Goal: Task Accomplishment & Management: Manage account settings

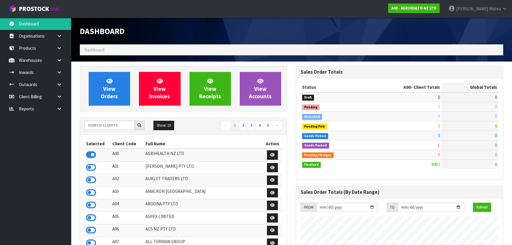
scroll to position [447, 216]
click at [124, 127] on input "text" at bounding box center [110, 125] width 50 height 9
type input "G02"
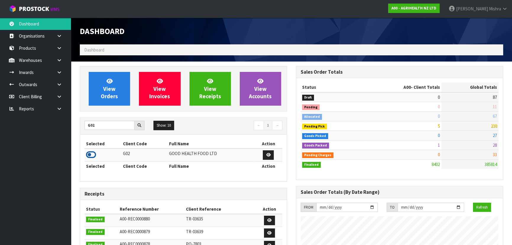
click at [88, 157] on icon at bounding box center [91, 154] width 10 height 9
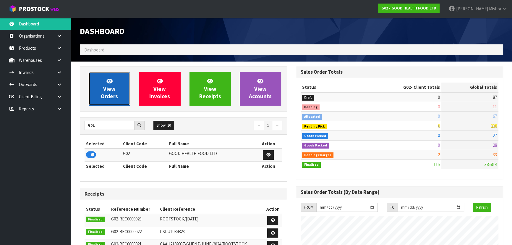
scroll to position [438, 216]
click at [99, 98] on link "View Orders" at bounding box center [109, 89] width 41 height 34
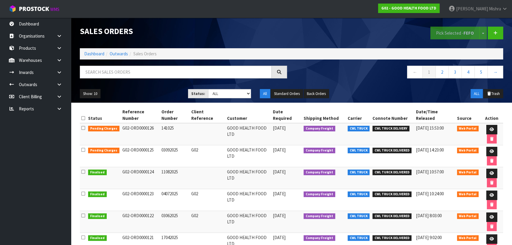
click at [486, 145] on td at bounding box center [492, 156] width 23 height 22
click at [490, 149] on icon at bounding box center [492, 151] width 4 height 4
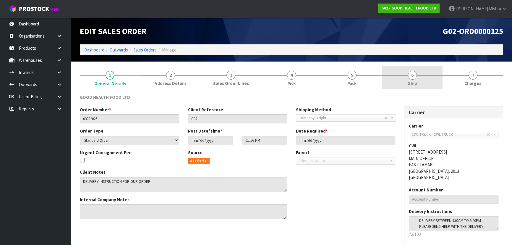
click at [400, 80] on link "6 Ship" at bounding box center [413, 77] width 61 height 23
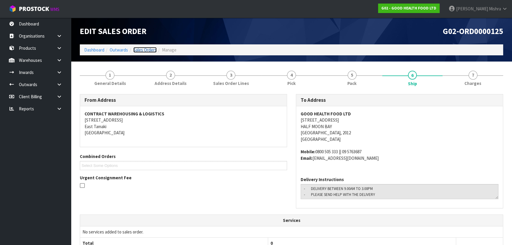
click at [153, 50] on link "Sales Orders" at bounding box center [144, 50] width 23 height 6
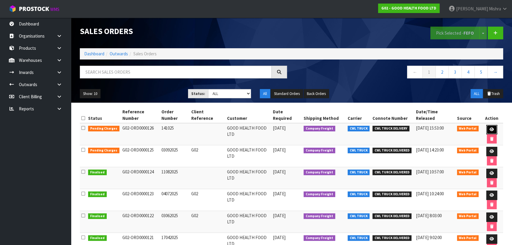
click at [490, 128] on icon at bounding box center [492, 130] width 4 height 4
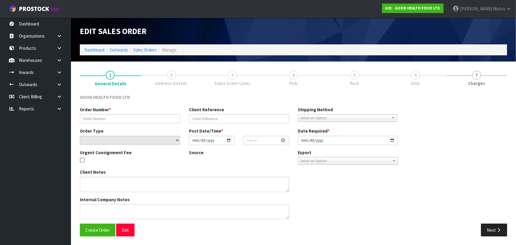
type input "141025"
select select "number:0"
type input "[DATE]"
type input "10:57:00.000"
type input "[DATE]"
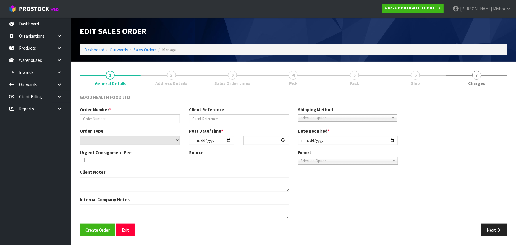
type textarea "DELIVERY INSTRUCTION FOR OUR ORDER: - OLD STOCK TO BE DELIVERED FIRST - DELIVER…"
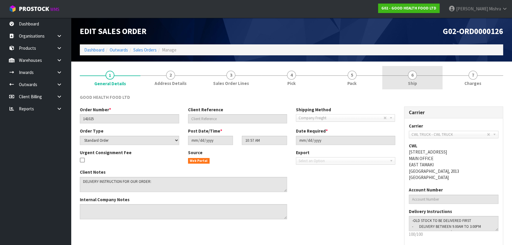
click at [407, 79] on link "6 Ship" at bounding box center [413, 77] width 61 height 23
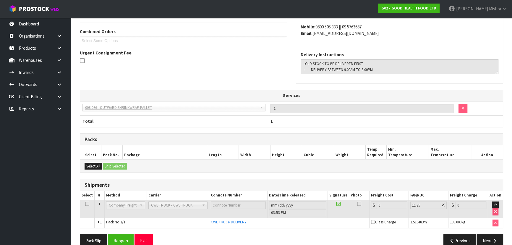
scroll to position [135, 0]
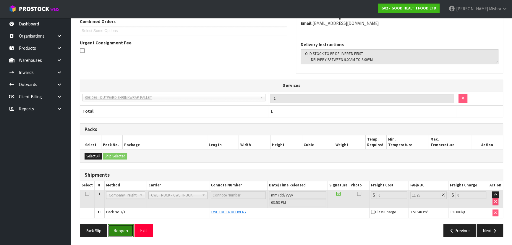
click at [127, 228] on button "Reopen" at bounding box center [121, 230] width 26 height 13
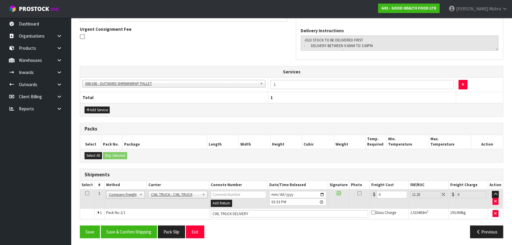
scroll to position [171, 0]
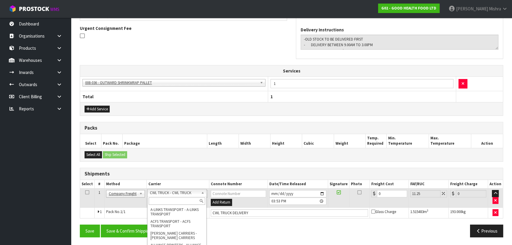
click at [174, 202] on input "text" at bounding box center [177, 200] width 56 height 7
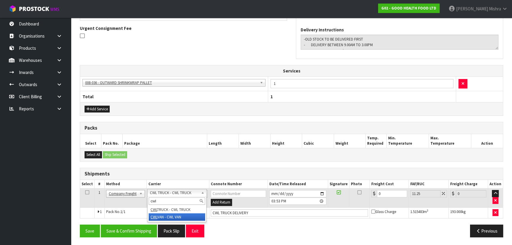
type input "cwl"
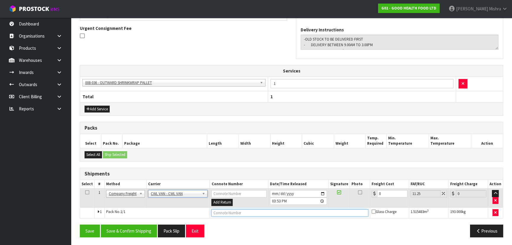
click at [290, 211] on input "text" at bounding box center [290, 212] width 157 height 7
type input "CWL VAN DELIVERY"
click at [136, 235] on button "Save & Confirm Shipping" at bounding box center [129, 231] width 56 height 13
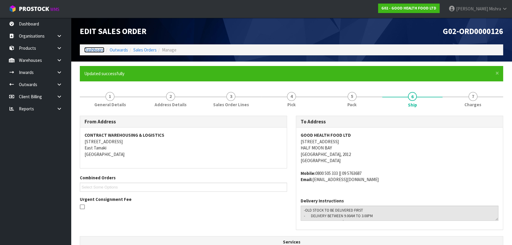
click at [88, 50] on link "Dashboard" at bounding box center [94, 50] width 20 height 6
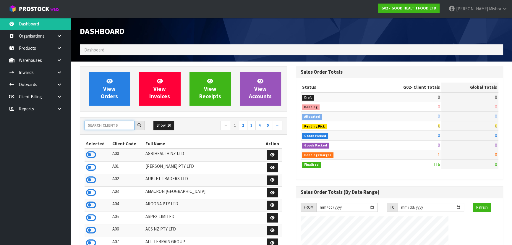
scroll to position [438, 216]
click at [107, 127] on input "text" at bounding box center [110, 125] width 50 height 9
type input "V04"
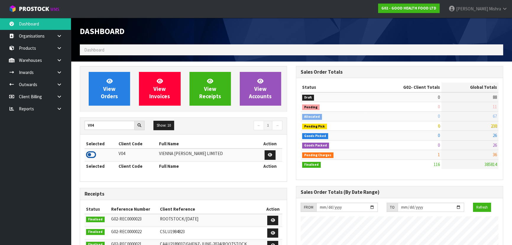
click at [94, 154] on icon at bounding box center [91, 154] width 10 height 9
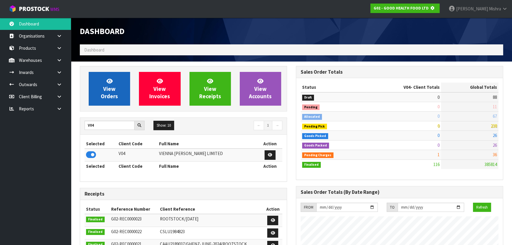
scroll to position [295531, 295684]
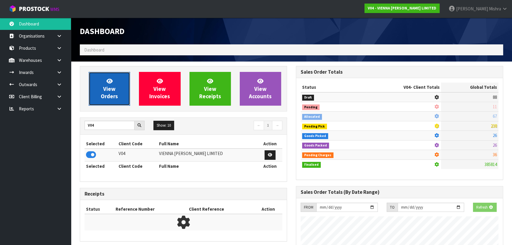
click at [100, 95] on link "View Orders" at bounding box center [109, 89] width 41 height 34
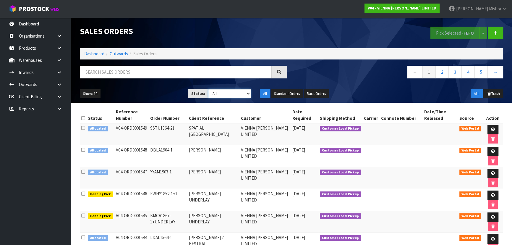
click at [236, 95] on select "Draft Pending Allocated Pending Pick Goods Picked Goods Packed Pending Charges …" at bounding box center [229, 93] width 43 height 9
click at [208, 89] on select "Draft Pending Allocated Pending Pick Goods Picked Goods Packed Pending Charges …" at bounding box center [229, 93] width 43 height 9
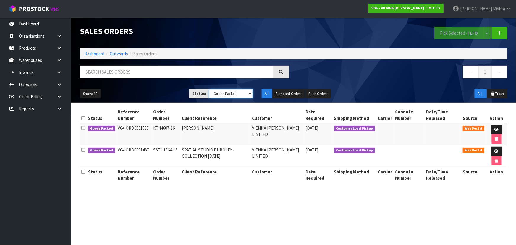
click at [241, 91] on select "Draft Pending Allocated Pending Pick Goods Picked Goods Packed Pending Charges …" at bounding box center [231, 93] width 44 height 9
select select "string:4"
click at [209, 89] on select "Draft Pending Allocated Pending Pick Goods Picked Goods Packed Pending Charges …" at bounding box center [231, 93] width 44 height 9
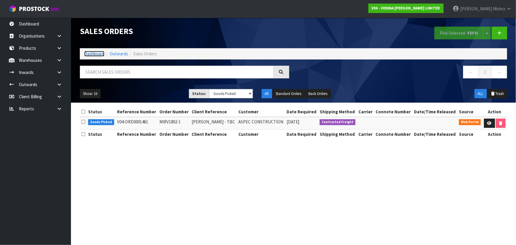
click at [96, 54] on link "Dashboard" at bounding box center [94, 54] width 20 height 6
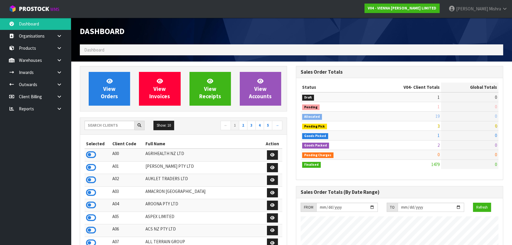
scroll to position [473, 216]
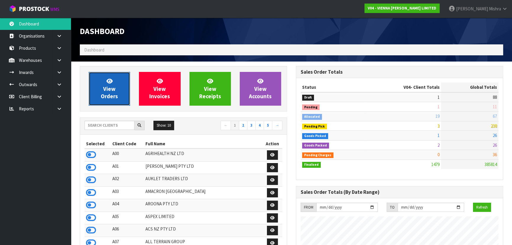
drag, startPoint x: 105, startPoint y: 95, endPoint x: 102, endPoint y: 98, distance: 3.6
click at [104, 96] on span "View Orders" at bounding box center [109, 89] width 17 height 22
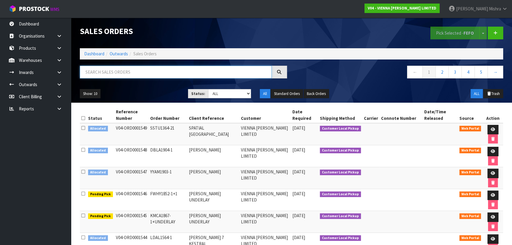
click at [130, 70] on input "text" at bounding box center [176, 72] width 192 height 13
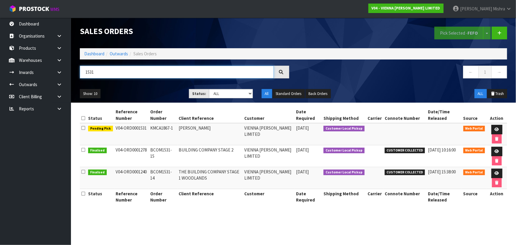
drag, startPoint x: 106, startPoint y: 73, endPoint x: 90, endPoint y: 74, distance: 15.7
click at [90, 74] on input "1531" at bounding box center [177, 72] width 194 height 13
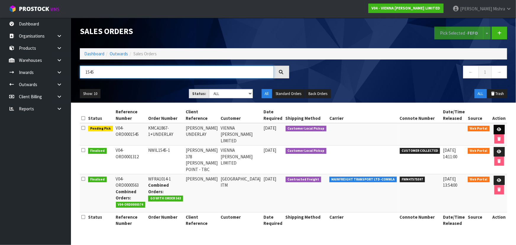
type input "1545"
click at [497, 128] on icon at bounding box center [499, 130] width 4 height 4
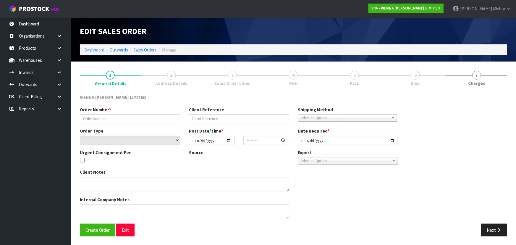
type input "KMCA1867-1+UNDERLAY"
type input "[PERSON_NAME] UNDERLAY"
select select "number:0"
type input "[DATE]"
type input "11:55:00.000"
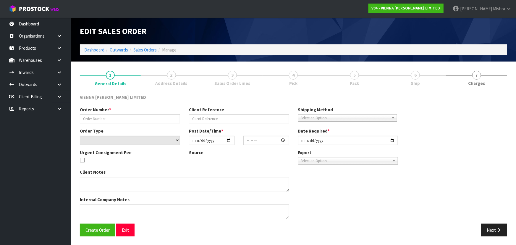
type input "[DATE]"
type textarea "[PERSON_NAME] REGUPOL UNDERLAY"
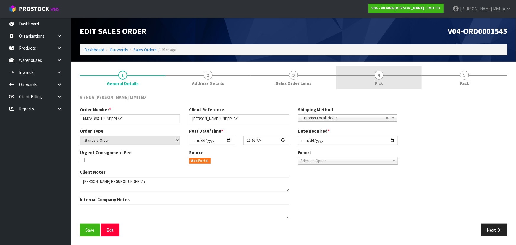
click at [410, 81] on link "4 Pick" at bounding box center [379, 77] width 86 height 23
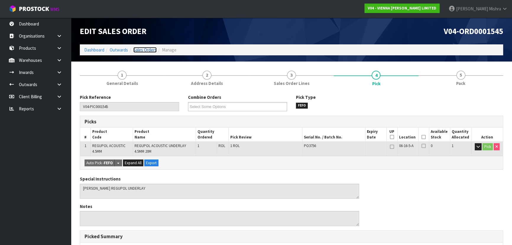
click at [146, 51] on link "Sales Orders" at bounding box center [144, 50] width 23 height 6
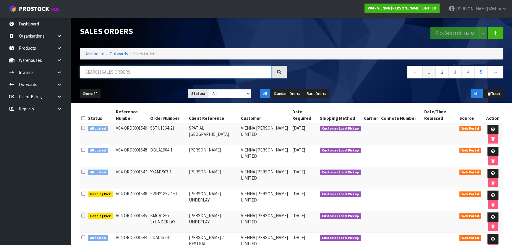
click at [144, 70] on input "text" at bounding box center [176, 72] width 192 height 13
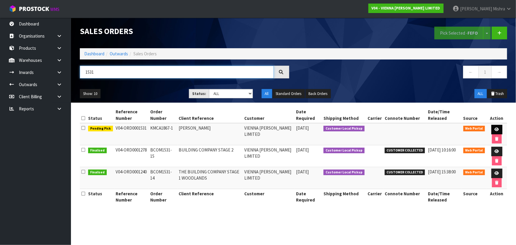
type input "1531"
click at [496, 128] on icon at bounding box center [497, 130] width 4 height 4
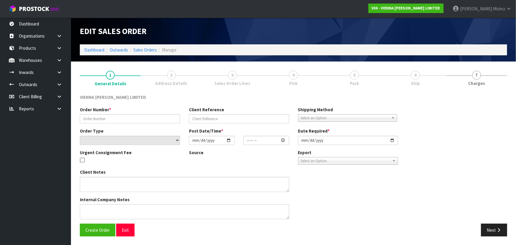
type input "KMCA1867-1"
type input "[PERSON_NAME]"
select select "number:0"
type input "[DATE]"
type input "14:16:00.000"
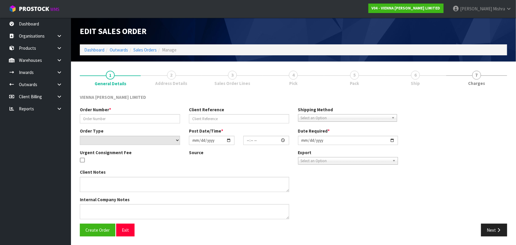
type input "[DATE]"
type textarea "[PERSON_NAME]"
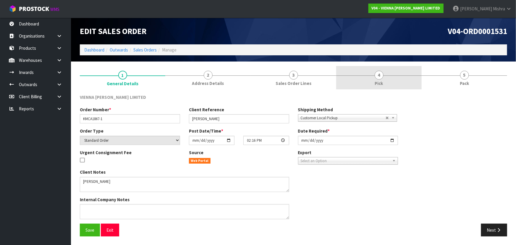
click at [406, 78] on link "4 Pick" at bounding box center [379, 77] width 86 height 23
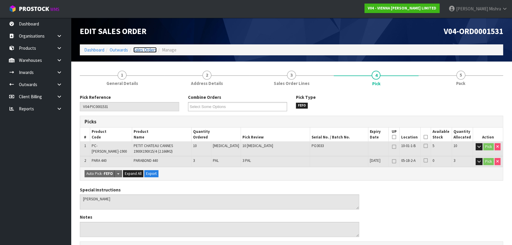
click at [136, 50] on link "Sales Orders" at bounding box center [144, 50] width 23 height 6
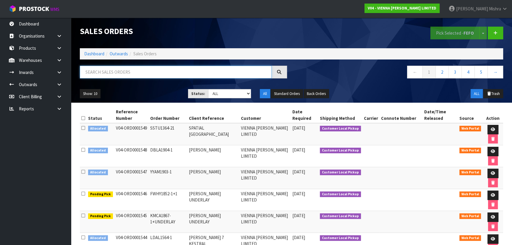
click at [139, 71] on input "text" at bounding box center [176, 72] width 192 height 13
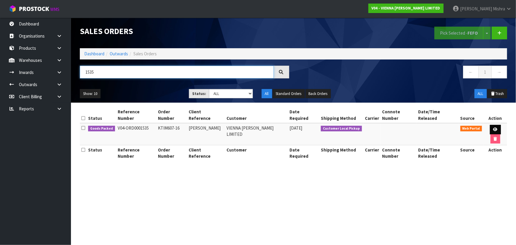
type input "1535"
click at [490, 127] on link at bounding box center [495, 129] width 11 height 9
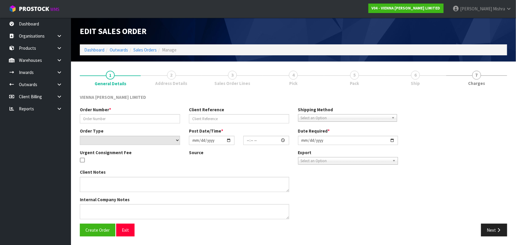
type input "KTIM607-16"
type input "[PERSON_NAME]"
select select "number:0"
type input "[DATE]"
type input "10:02:00.000"
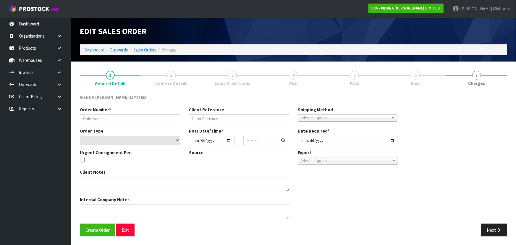
type input "[DATE]"
type textarea "[PERSON_NAME]"
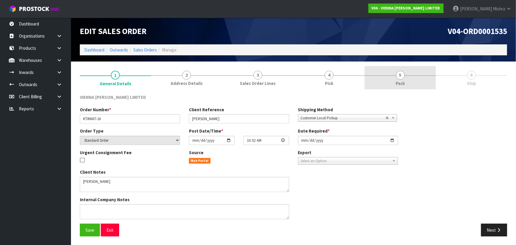
click at [410, 79] on link "5 Pack" at bounding box center [400, 77] width 71 height 23
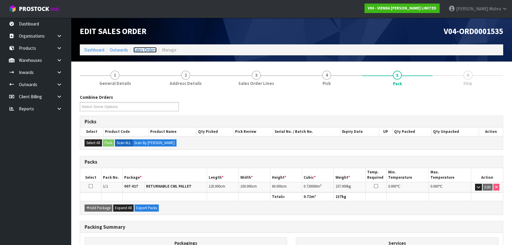
click at [142, 52] on link "Sales Orders" at bounding box center [144, 50] width 23 height 6
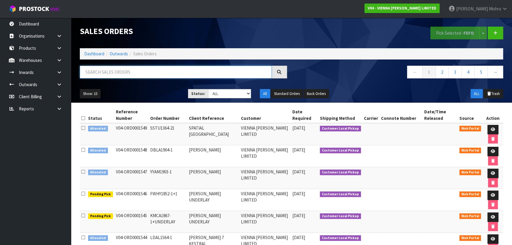
click at [159, 73] on input "text" at bounding box center [176, 72] width 192 height 13
click at [489, 217] on link at bounding box center [493, 216] width 11 height 9
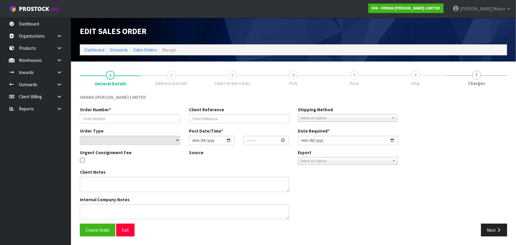
type input "KMCA1867-1+UNDERLAY"
type input "[PERSON_NAME] UNDERLAY"
select select "number:0"
type input "[DATE]"
type input "11:55:00.000"
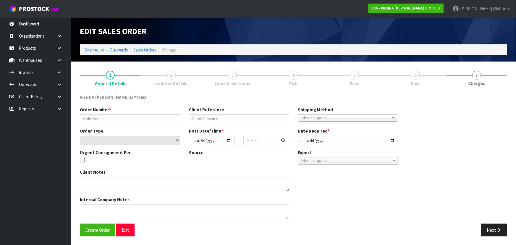
type input "[DATE]"
type textarea "[PERSON_NAME] REGUPOL UNDERLAY"
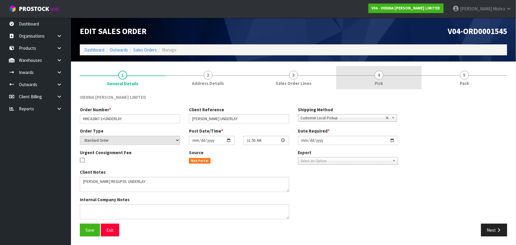
drag, startPoint x: 375, startPoint y: 90, endPoint x: 367, endPoint y: 77, distance: 15.4
click at [375, 88] on div "1 General Details 2 Address Details 3 Sales Order Lines 4 Pick 5 Pack VIENNA [P…" at bounding box center [294, 153] width 428 height 175
click at [369, 79] on link "4 Pick" at bounding box center [379, 77] width 86 height 23
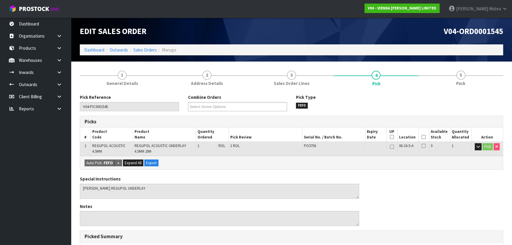
click at [425, 137] on icon at bounding box center [424, 137] width 4 height 0
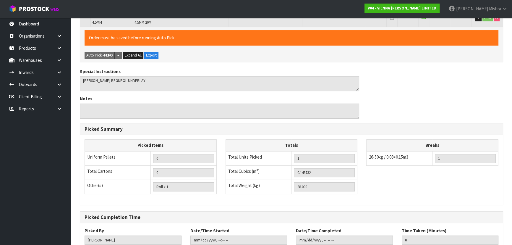
scroll to position [161, 0]
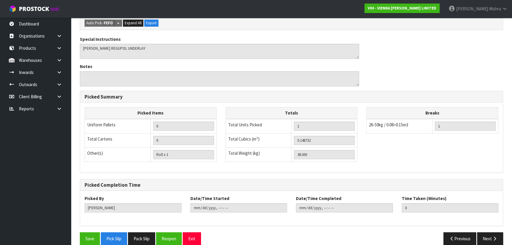
click at [80, 240] on div "Save Pick Slip Pack Slip Reopen Exit" at bounding box center [183, 238] width 216 height 13
click at [81, 240] on button "Save" at bounding box center [90, 238] width 20 height 13
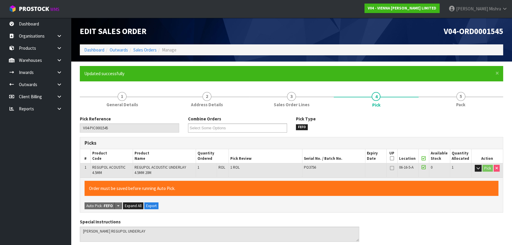
type input "[PERSON_NAME]"
type input "[DATE]T12:35:17"
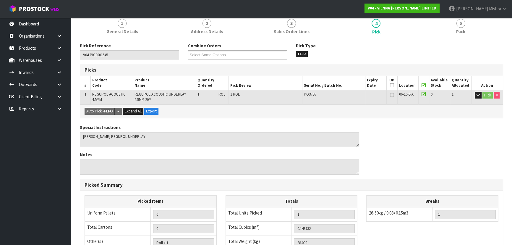
scroll to position [169, 0]
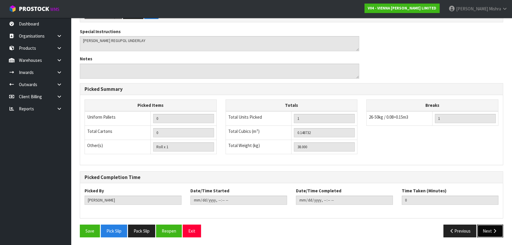
click at [497, 229] on icon "button" at bounding box center [495, 231] width 6 height 4
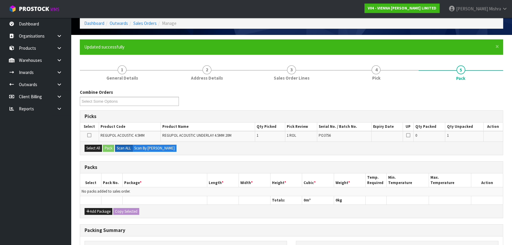
scroll to position [108, 0]
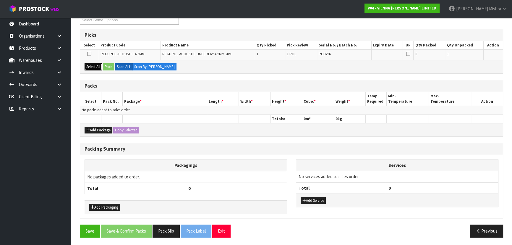
click at [86, 67] on button "Select All" at bounding box center [93, 66] width 17 height 7
click at [107, 69] on button "Pack" at bounding box center [108, 66] width 11 height 7
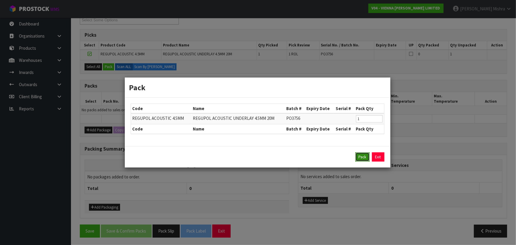
click at [364, 156] on button "Pack" at bounding box center [363, 156] width 14 height 9
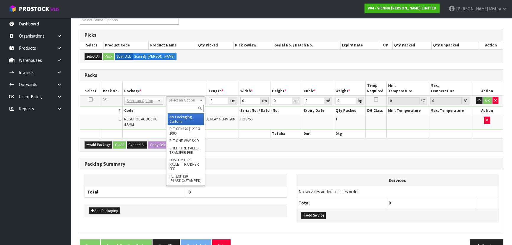
click at [189, 105] on input "text" at bounding box center [186, 108] width 36 height 7
type input "RET"
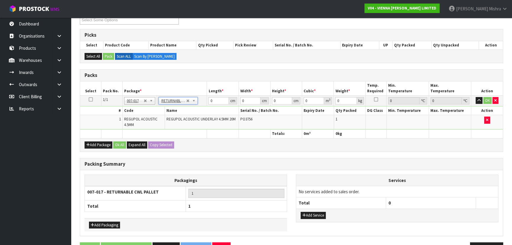
type input "38"
drag, startPoint x: 220, startPoint y: 99, endPoint x: 189, endPoint y: 99, distance: 30.2
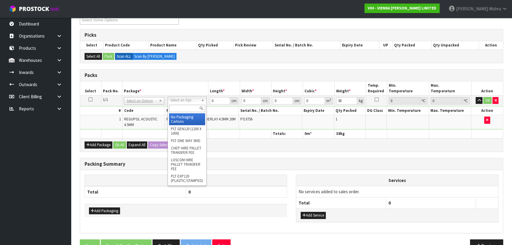
click at [188, 110] on input "text" at bounding box center [187, 108] width 36 height 7
type input "RET"
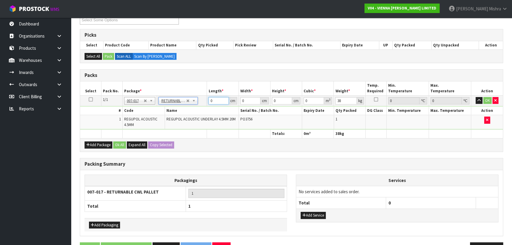
drag, startPoint x: 214, startPoint y: 99, endPoint x: 203, endPoint y: 98, distance: 11.1
click at [204, 98] on tr "1/1 NONE 007-001 007-002 007-004 007-009 007-013 007-014 007-015 007-017 007-01…" at bounding box center [291, 100] width 423 height 11
type input "120"
type input "100"
type input "3"
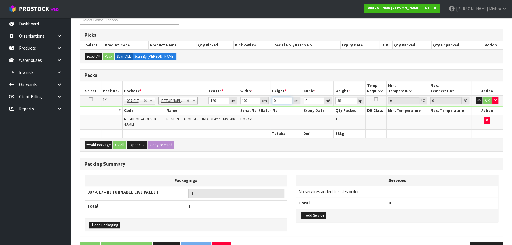
type input "0.036"
type input "35"
type input "0.42"
type input "35"
click at [117, 145] on button "Ok All" at bounding box center [119, 144] width 13 height 7
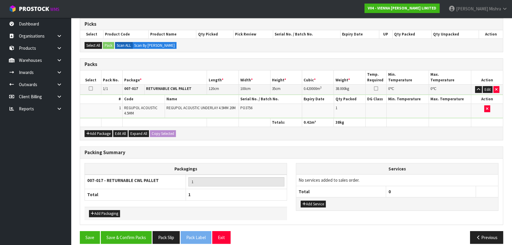
scroll to position [125, 0]
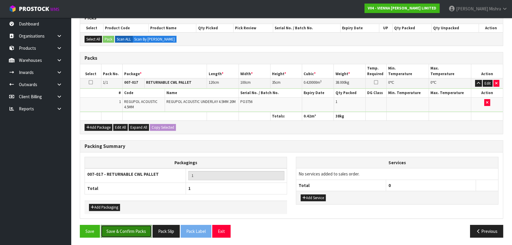
click at [122, 233] on button "Save & Confirm Packs" at bounding box center [126, 231] width 51 height 13
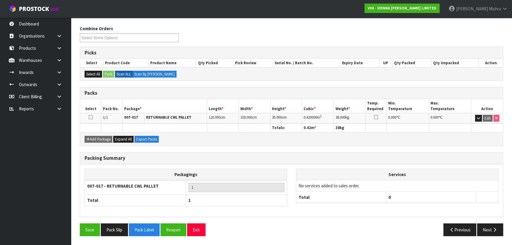
scroll to position [89, 0]
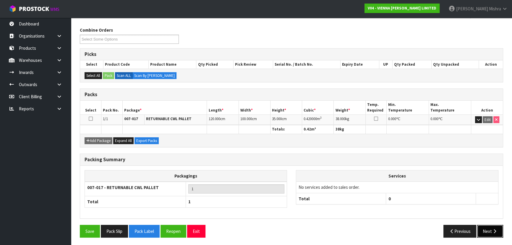
click at [492, 233] on button "Next" at bounding box center [491, 231] width 26 height 13
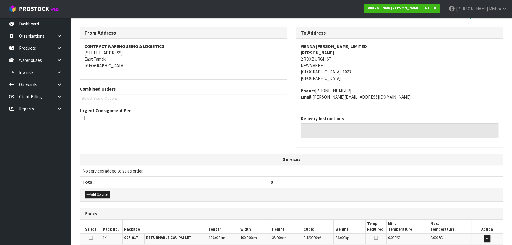
scroll to position [164, 0]
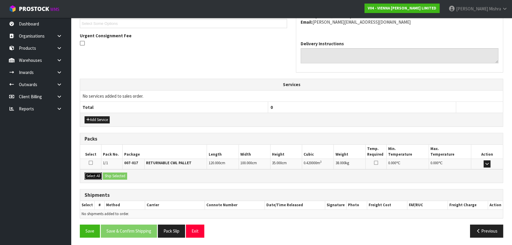
drag, startPoint x: 90, startPoint y: 173, endPoint x: 107, endPoint y: 177, distance: 18.0
click at [90, 173] on button "Select All" at bounding box center [93, 176] width 17 height 7
click at [94, 177] on button "Select All" at bounding box center [93, 176] width 17 height 7
click at [118, 177] on button "Ship Selected" at bounding box center [115, 176] width 24 height 7
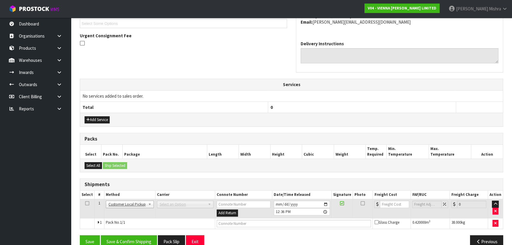
drag, startPoint x: 282, startPoint y: 226, endPoint x: 281, endPoint y: 218, distance: 7.7
click at [282, 224] on td at bounding box center [294, 223] width 158 height 11
click at [281, 218] on td at bounding box center [294, 223] width 158 height 11
click at [278, 223] on input "text" at bounding box center [294, 223] width 155 height 7
type input "CUSTOMER COLLECTED"
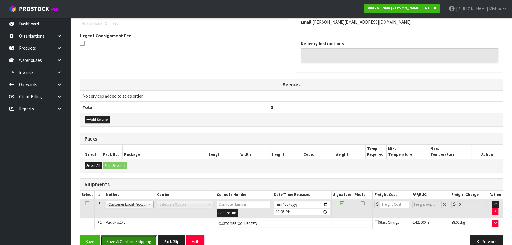
click at [140, 237] on button "Save & Confirm Shipping" at bounding box center [129, 241] width 56 height 13
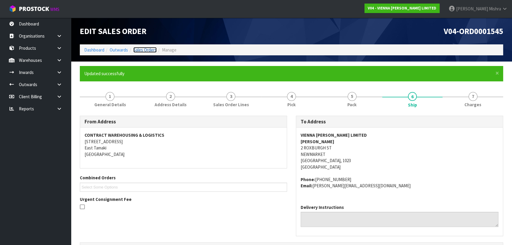
click at [145, 48] on link "Sales Orders" at bounding box center [144, 50] width 23 height 6
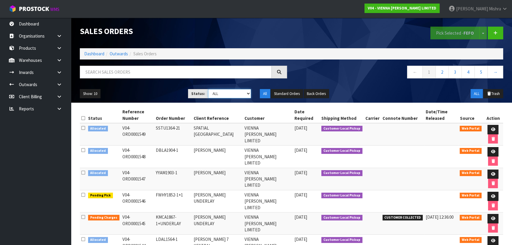
drag, startPoint x: 210, startPoint y: 90, endPoint x: 212, endPoint y: 92, distance: 3.4
click at [210, 90] on select "Draft Pending Allocated Pending Pick Goods Picked Goods Packed Pending Charges …" at bounding box center [229, 93] width 43 height 9
select select "string:3"
click at [208, 89] on select "Draft Pending Allocated Pending Pick Goods Picked Goods Packed Pending Charges …" at bounding box center [229, 93] width 43 height 9
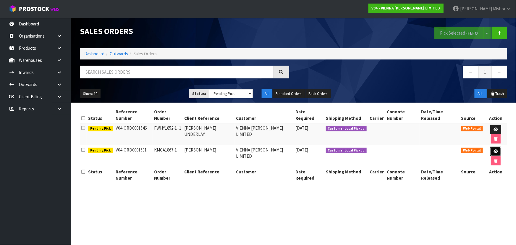
click at [491, 147] on link at bounding box center [496, 151] width 11 height 9
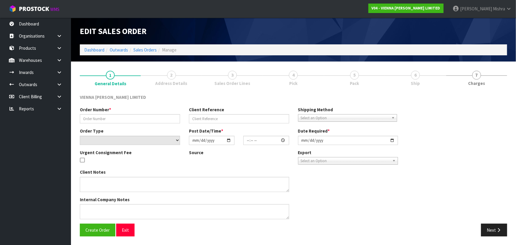
type input "KMCA1867-1"
type input "[PERSON_NAME]"
select select "number:0"
type input "[DATE]"
type input "14:16:00.000"
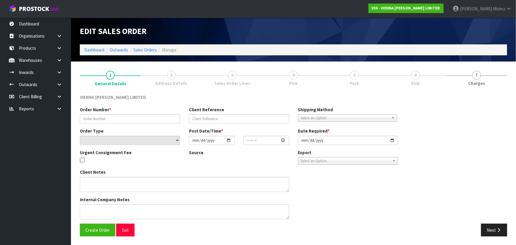
type input "[DATE]"
type textarea "[PERSON_NAME]"
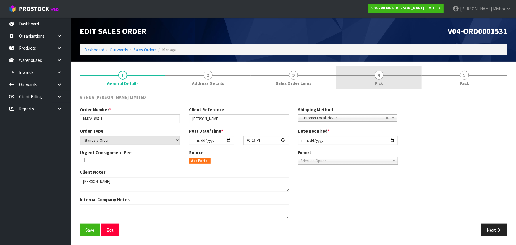
click at [397, 80] on link "4 Pick" at bounding box center [379, 77] width 86 height 23
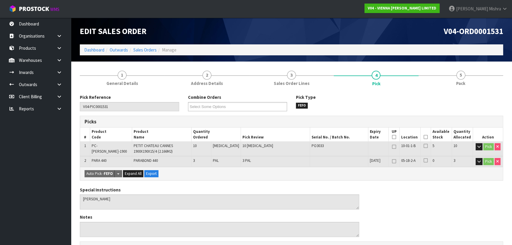
click at [424, 134] on th "Picked" at bounding box center [426, 135] width 10 height 14
click at [424, 137] on icon at bounding box center [426, 137] width 4 height 0
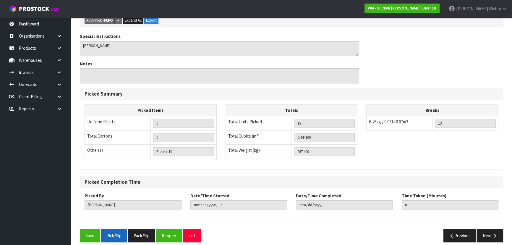
scroll to position [180, 0]
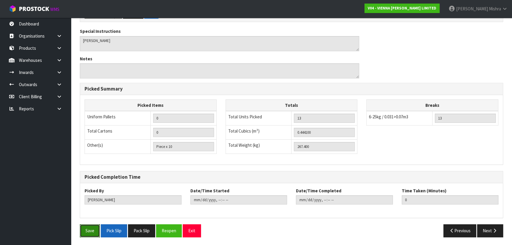
drag, startPoint x: 89, startPoint y: 229, endPoint x: 122, endPoint y: 225, distance: 33.7
click at [90, 229] on button "Save" at bounding box center [90, 230] width 20 height 13
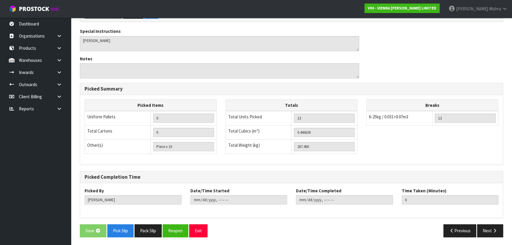
scroll to position [0, 0]
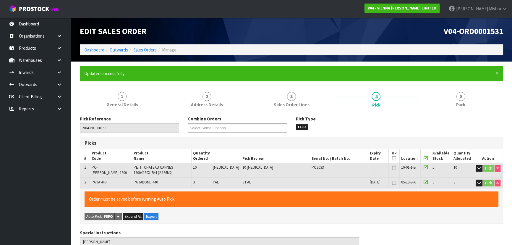
type input "[PERSON_NAME]"
type input "[DATE]T12:37:03"
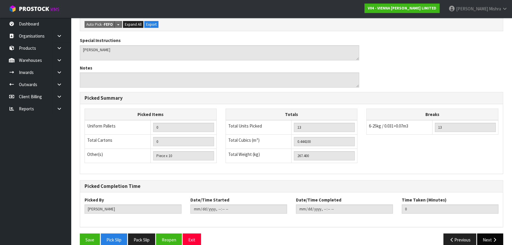
scroll to position [180, 0]
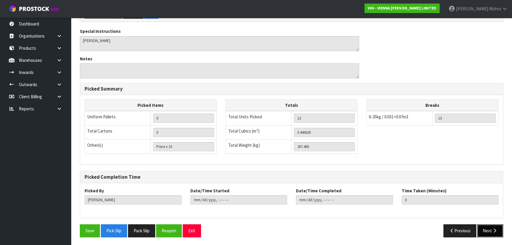
click at [484, 228] on button "Next" at bounding box center [491, 230] width 26 height 13
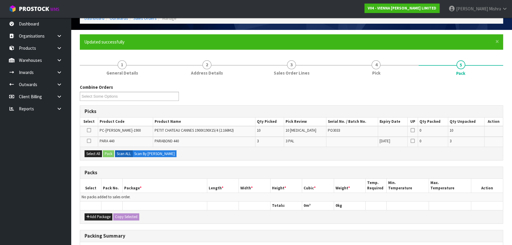
scroll to position [107, 0]
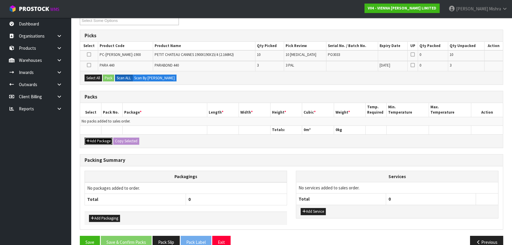
click at [102, 139] on button "Add Package" at bounding box center [99, 141] width 28 height 7
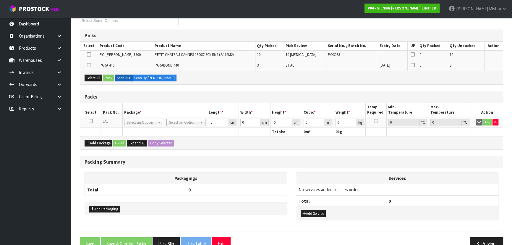
click at [90, 121] on icon at bounding box center [91, 121] width 4 height 0
click at [91, 79] on button "Select All" at bounding box center [93, 78] width 17 height 7
click at [105, 76] on button "Pack" at bounding box center [108, 78] width 11 height 7
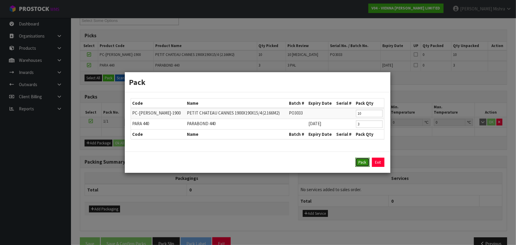
click at [360, 161] on button "Pack" at bounding box center [363, 162] width 14 height 9
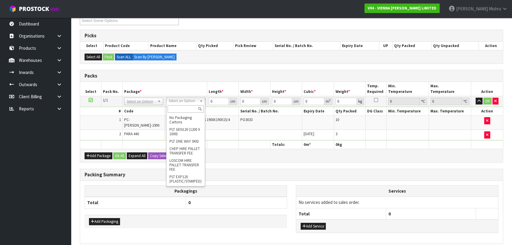
click at [178, 110] on input "text" at bounding box center [186, 108] width 36 height 7
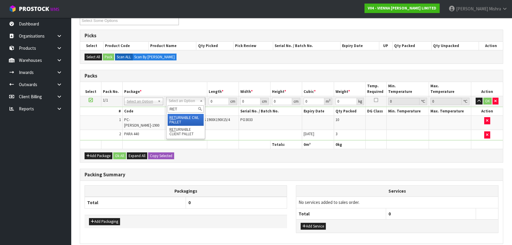
type input "RET"
type input "267.4"
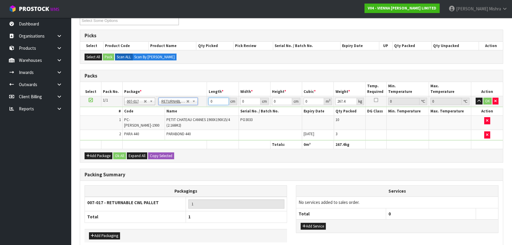
drag, startPoint x: 216, startPoint y: 102, endPoint x: 193, endPoint y: 101, distance: 23.1
click at [194, 101] on tr "1/1 NONE 007-001 007-002 007-004 007-009 007-013 007-014 007-015 007-017 007-01…" at bounding box center [291, 101] width 423 height 11
type input "193"
type input "100"
type input "5"
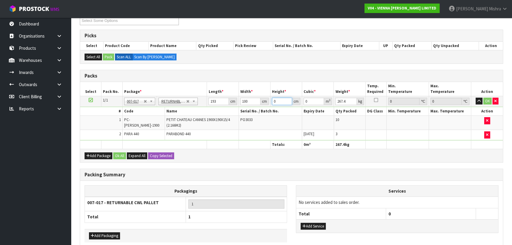
type input "0.0965"
type input "55"
type input "1.0615"
type input "55"
type input "270"
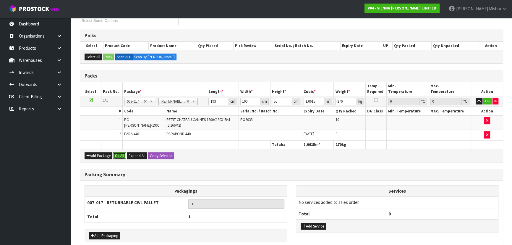
click at [120, 152] on button "Ok All" at bounding box center [119, 155] width 13 height 7
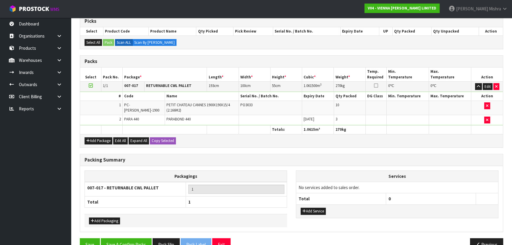
scroll to position [135, 0]
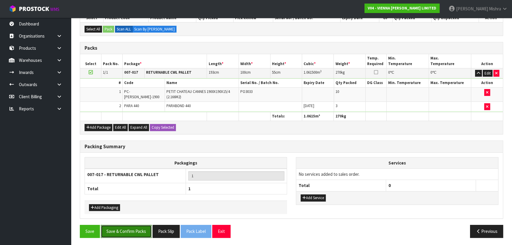
click at [132, 226] on button "Save & Confirm Packs" at bounding box center [126, 231] width 51 height 13
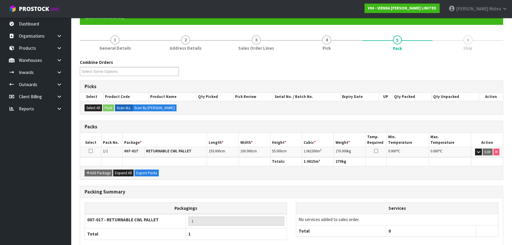
scroll to position [89, 0]
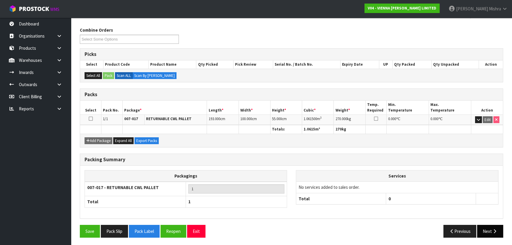
click at [488, 230] on button "Next" at bounding box center [491, 231] width 26 height 13
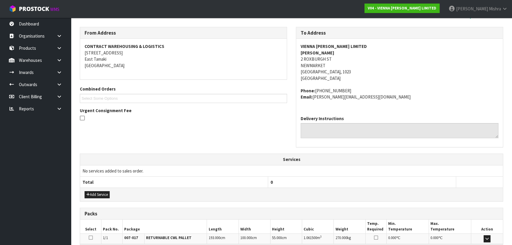
scroll to position [164, 0]
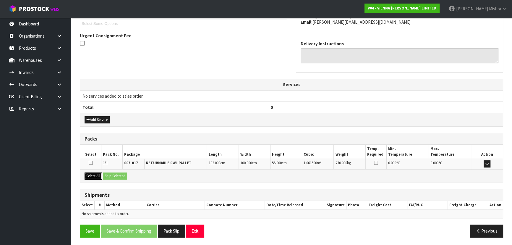
drag, startPoint x: 95, startPoint y: 174, endPoint x: 123, endPoint y: 174, distance: 28.1
click at [103, 174] on div "Select All Ship Selected" at bounding box center [291, 175] width 423 height 13
drag, startPoint x: 98, startPoint y: 177, endPoint x: 117, endPoint y: 178, distance: 19.6
click at [98, 177] on button "Select All" at bounding box center [93, 176] width 17 height 7
click at [120, 176] on button "Ship Selected" at bounding box center [115, 176] width 24 height 7
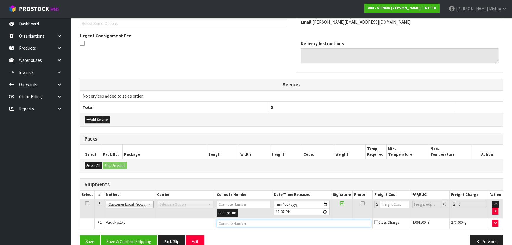
click at [263, 223] on input "text" at bounding box center [294, 223] width 154 height 7
type input "CUSTOMER COLLECTED"
click at [150, 236] on button "Save & Confirm Shipping" at bounding box center [129, 241] width 56 height 13
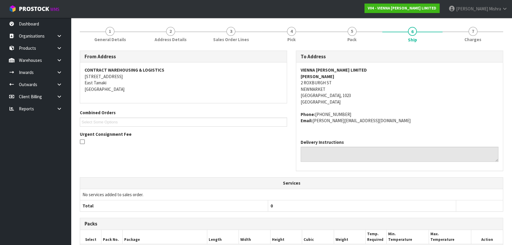
scroll to position [0, 0]
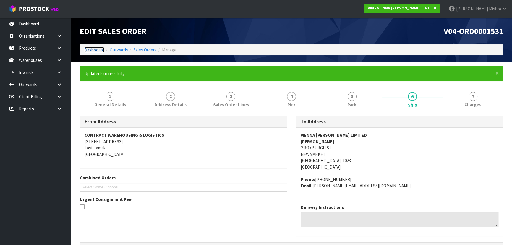
click at [91, 50] on link "Dashboard" at bounding box center [94, 50] width 20 height 6
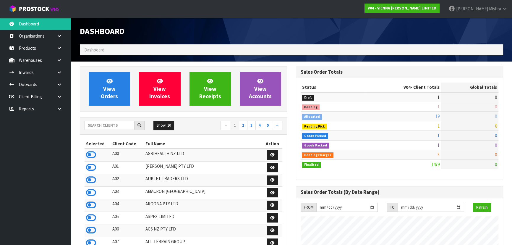
scroll to position [466, 216]
click at [95, 121] on input "text" at bounding box center [110, 125] width 50 height 9
type input "13"
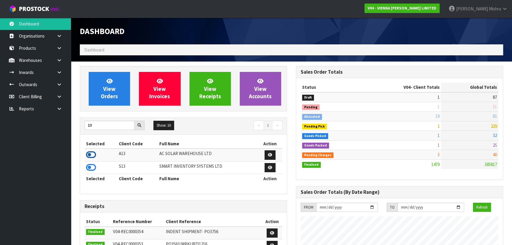
click at [89, 156] on icon at bounding box center [91, 154] width 10 height 9
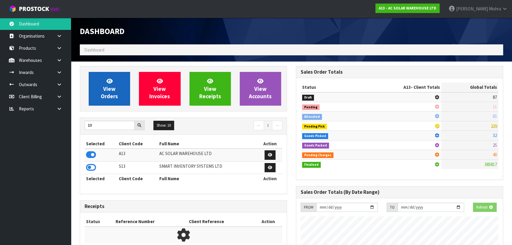
scroll to position [368, 216]
click at [103, 91] on link "View Orders" at bounding box center [109, 89] width 41 height 34
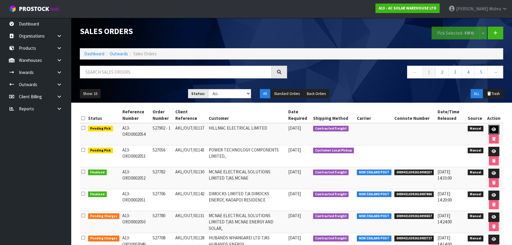
click at [492, 129] on icon at bounding box center [494, 130] width 4 height 4
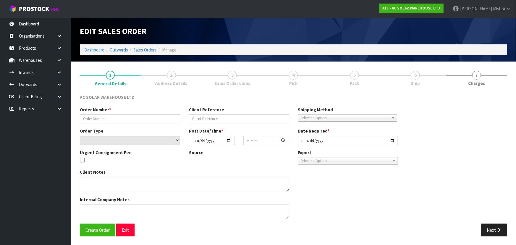
type input "S27902 - 1"
type input "AKL/OUT/01137"
select select "number:0"
type input "[DATE]"
type input "11:40:00.000"
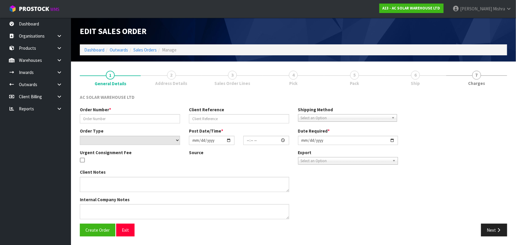
type input "[DATE]"
type textarea "SEND WITH MAINSTREAM"
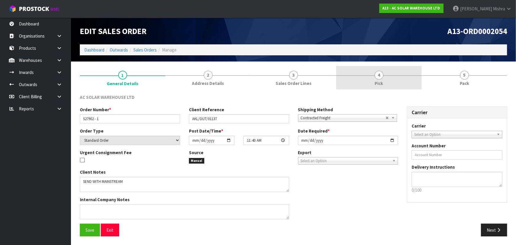
click at [401, 83] on link "4 Pick" at bounding box center [379, 77] width 86 height 23
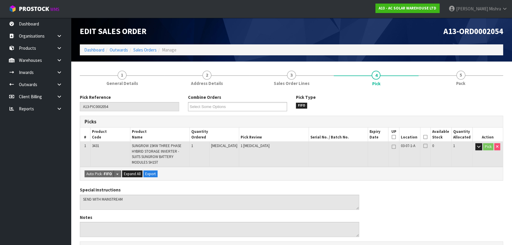
click at [418, 135] on th "Location" at bounding box center [409, 135] width 21 height 14
click at [426, 137] on th "Picked" at bounding box center [426, 135] width 10 height 14
click at [424, 137] on icon at bounding box center [426, 137] width 4 height 0
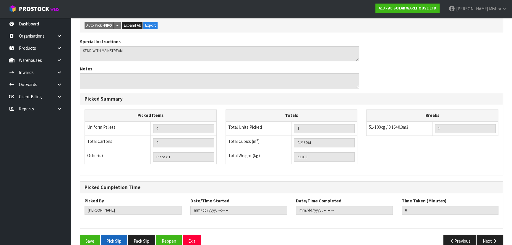
scroll to position [175, 0]
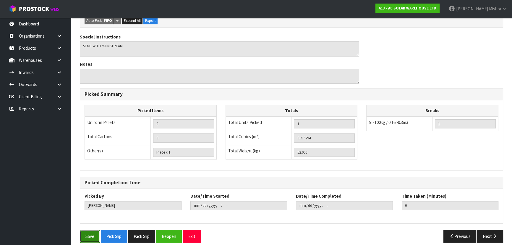
click at [95, 230] on button "Save" at bounding box center [90, 236] width 20 height 13
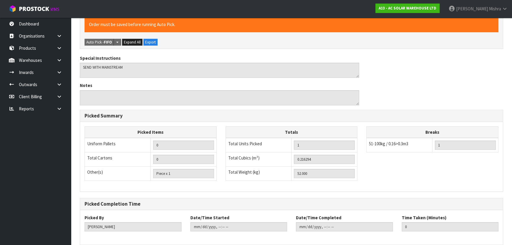
scroll to position [0, 0]
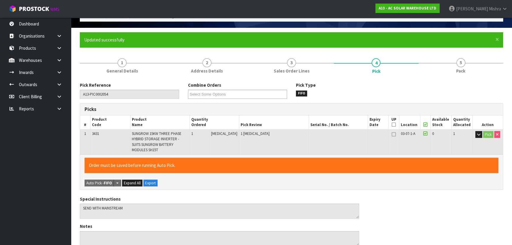
type input "[PERSON_NAME]"
type input "[DATE]T12:40:58"
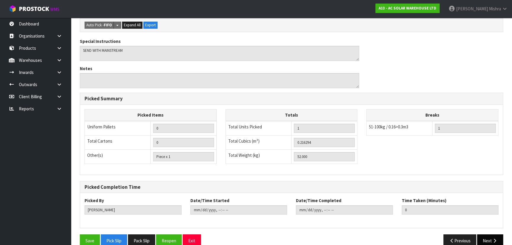
scroll to position [175, 0]
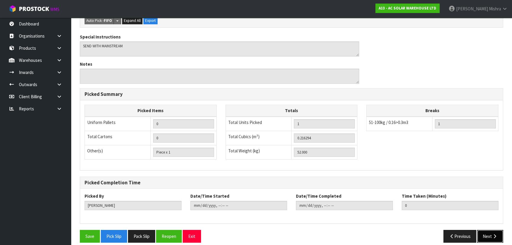
click at [485, 234] on button "Next" at bounding box center [491, 236] width 26 height 13
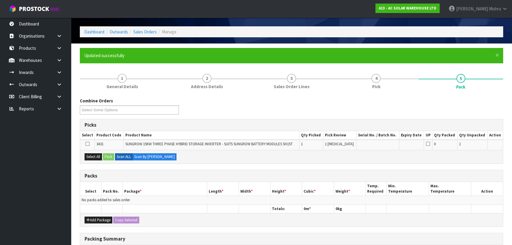
scroll to position [27, 0]
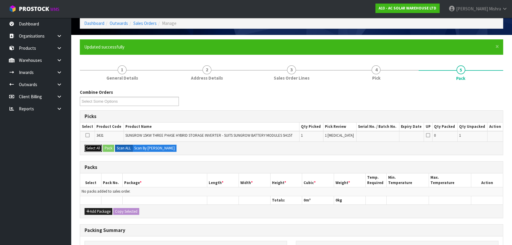
click at [91, 150] on button "Select All" at bounding box center [93, 148] width 17 height 7
click at [109, 149] on button "Pack" at bounding box center [108, 148] width 11 height 7
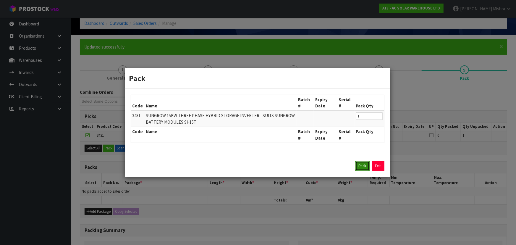
click at [360, 165] on button "Pack" at bounding box center [363, 165] width 14 height 9
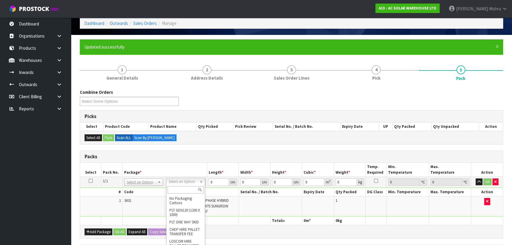
click at [173, 190] on input "text" at bounding box center [186, 189] width 36 height 7
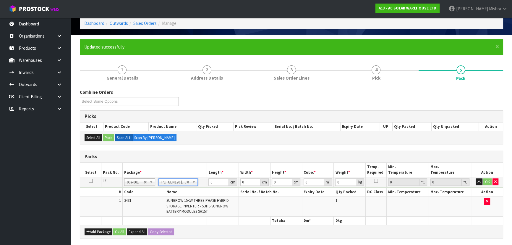
type input "120"
type input "100"
type input "52"
drag, startPoint x: 218, startPoint y: 182, endPoint x: 170, endPoint y: 175, distance: 48.8
click at [170, 175] on table "Select Pack No. Package * Length * Width * Height * Cubic * Weight * Temp. Requ…" at bounding box center [291, 194] width 423 height 62
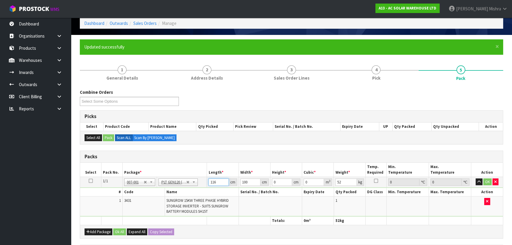
type input "116"
type input "114"
drag, startPoint x: 278, startPoint y: 181, endPoint x: 268, endPoint y: 174, distance: 11.5
click at [268, 174] on table "Select Pack No. Package * Length * Width * Height * Cubic * Weight * Temp. Requ…" at bounding box center [291, 194] width 423 height 62
type input "4"
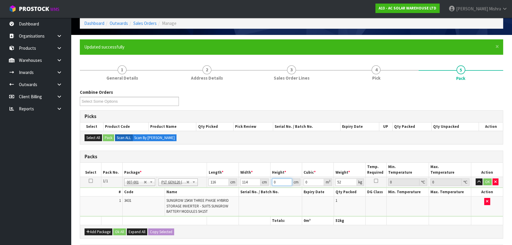
type input "0.052896"
type input "42"
type input "0.555408"
type input "42"
type input "66"
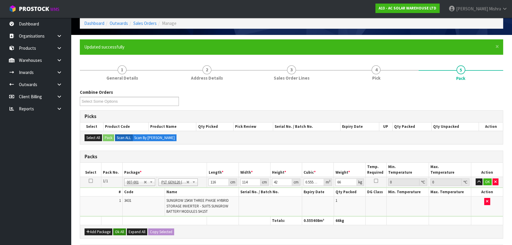
drag, startPoint x: 115, startPoint y: 234, endPoint x: 118, endPoint y: 228, distance: 7.2
click at [116, 231] on div "Add Package Ok All Expand All Copy Selected" at bounding box center [291, 231] width 423 height 13
click at [118, 228] on button "Ok All" at bounding box center [119, 231] width 13 height 7
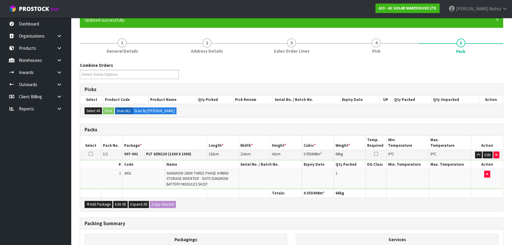
scroll to position [130, 0]
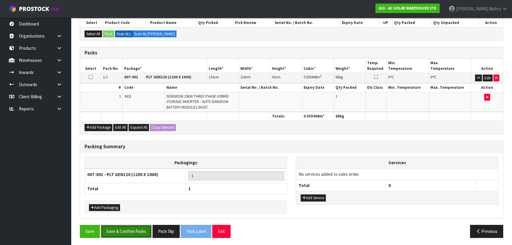
click at [139, 230] on button "Save & Confirm Packs" at bounding box center [126, 231] width 51 height 13
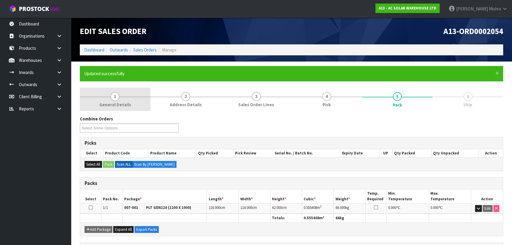
click at [120, 101] on link "1 General Details" at bounding box center [115, 99] width 71 height 23
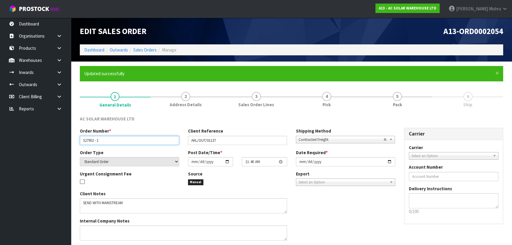
drag, startPoint x: 109, startPoint y: 139, endPoint x: 41, endPoint y: 141, distance: 68.7
click at [41, 141] on body "Toggle navigation ProStock WMS A13 - AC SOLAR WAREHOUSE LTD [PERSON_NAME] Logou…" at bounding box center [256, 122] width 512 height 245
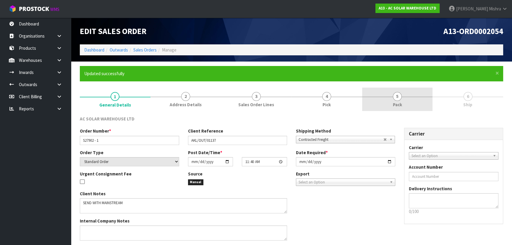
click at [410, 110] on link "5 Pack" at bounding box center [397, 99] width 71 height 23
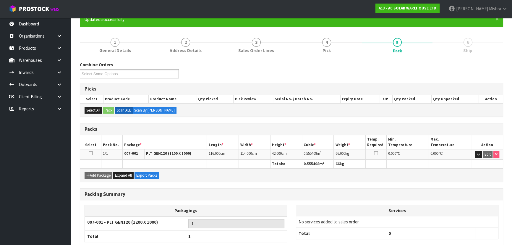
scroll to position [89, 0]
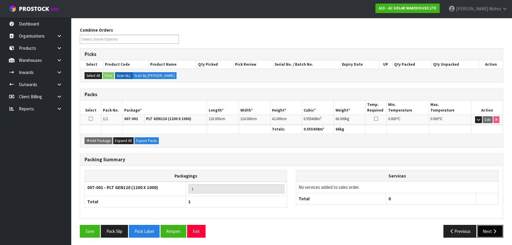
click at [491, 230] on button "Next" at bounding box center [491, 231] width 26 height 13
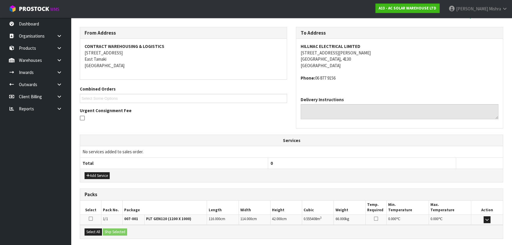
click at [329, 46] on strong "HILLMAC ELECTRICAL LIMITED" at bounding box center [331, 46] width 60 height 6
copy strong "HILLMAC ELECTRICAL LIMITED"
drag, startPoint x: 340, startPoint y: 77, endPoint x: 316, endPoint y: 77, distance: 24.0
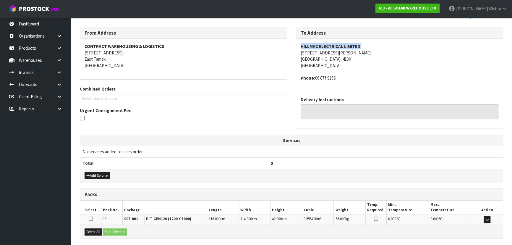
click at [316, 77] on address "Phone: [PHONE_NUMBER]" at bounding box center [400, 78] width 198 height 6
copy address "06 877 9156"
click at [313, 219] on span "0.555408" at bounding box center [310, 218] width 13 height 5
copy td "0.555408 m 3"
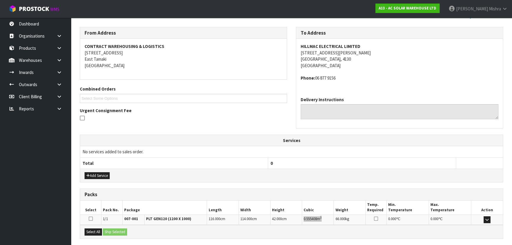
scroll to position [145, 0]
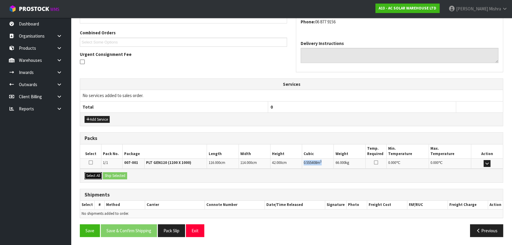
drag, startPoint x: 89, startPoint y: 176, endPoint x: 126, endPoint y: 178, distance: 36.5
click at [91, 176] on button "Select All" at bounding box center [93, 175] width 17 height 7
click at [126, 179] on div "Select All Ship Selected" at bounding box center [291, 175] width 423 height 13
click at [123, 175] on button "Ship Selected" at bounding box center [115, 175] width 24 height 7
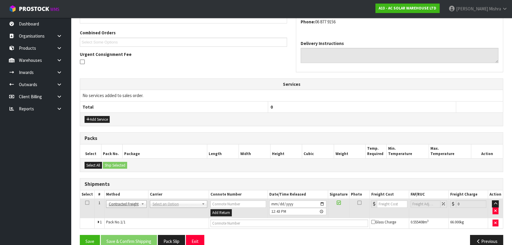
click at [165, 207] on td "ANGEL - ANGEL TRANSPORT [PERSON_NAME] REMOVALS DEAEXPAKL - DEADLINE EXPRESS COU…" at bounding box center [178, 208] width 61 height 19
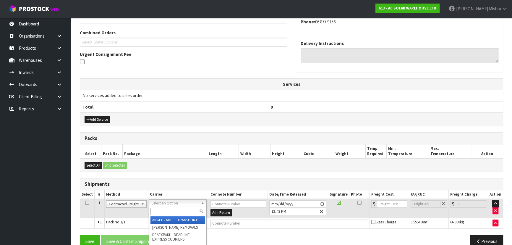
click at [161, 211] on input "text" at bounding box center [178, 211] width 55 height 7
type input "M"
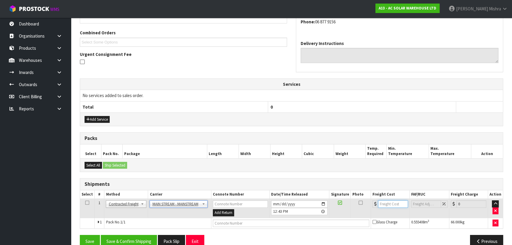
click at [390, 205] on input "number" at bounding box center [393, 203] width 30 height 7
type input "37"
click at [261, 224] on input "text" at bounding box center [291, 223] width 157 height 7
paste input "CWL7734192"
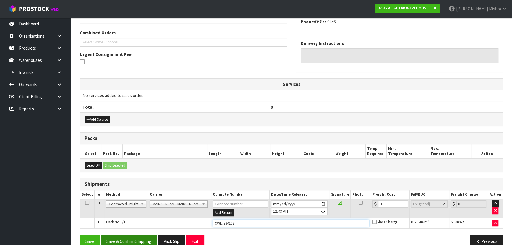
type input "CWL7734192"
click at [141, 242] on button "Save & Confirm Shipping" at bounding box center [129, 241] width 56 height 13
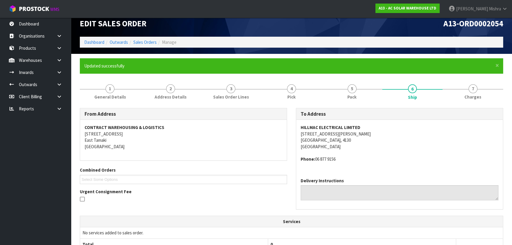
scroll to position [0, 0]
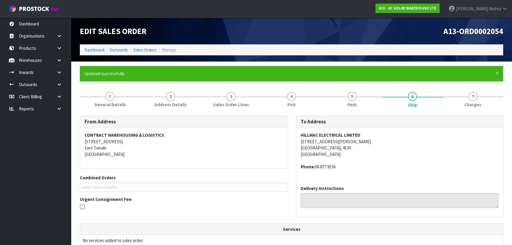
click at [96, 55] on ol "Dashboard Outwards Sales Orders Manage" at bounding box center [292, 49] width 424 height 11
click at [95, 52] on link "Dashboard" at bounding box center [94, 50] width 20 height 6
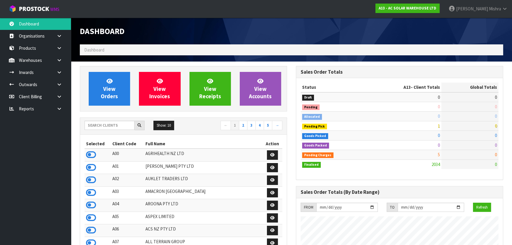
scroll to position [485, 216]
click at [92, 124] on input "text" at bounding box center [110, 125] width 50 height 9
click at [111, 122] on input "text" at bounding box center [110, 125] width 50 height 9
type input "V04"
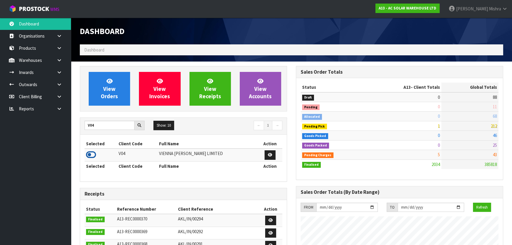
click at [93, 151] on icon at bounding box center [91, 154] width 10 height 9
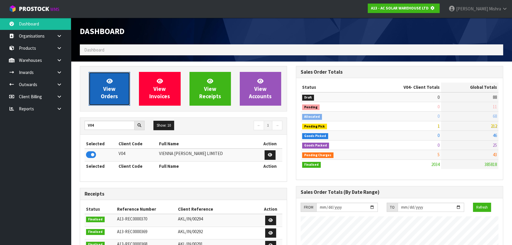
click at [104, 100] on link "View Orders" at bounding box center [109, 89] width 41 height 34
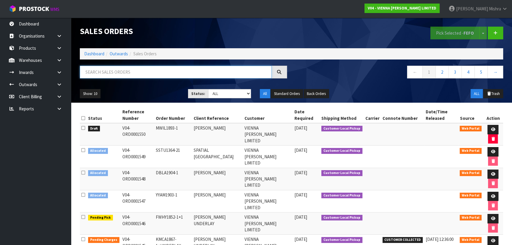
click at [123, 70] on input "text" at bounding box center [176, 72] width 192 height 13
type input "1461"
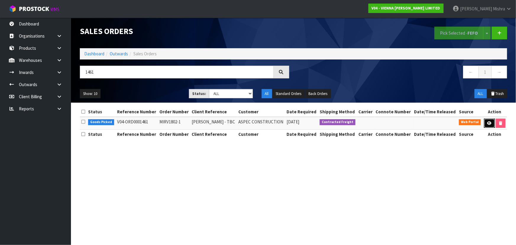
click at [486, 124] on link at bounding box center [489, 123] width 11 height 9
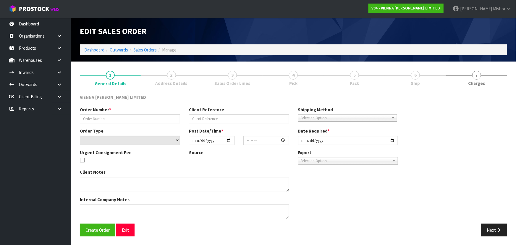
type input "MIRV1802-1"
type input "[PERSON_NAME] - TBC"
select select "number:0"
type input "[DATE]"
type input "11:11:00.000"
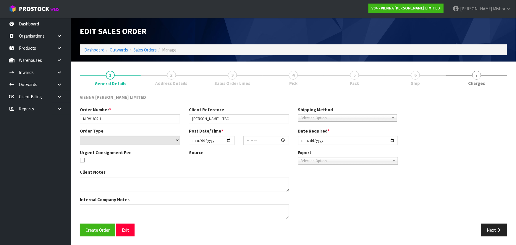
type input "[DATE]"
type textarea "[PERSON_NAME] THIS DELIVERY IS GOING AHEAD: PLEASE DISPATCH ON THE 15TH OR [DAT…"
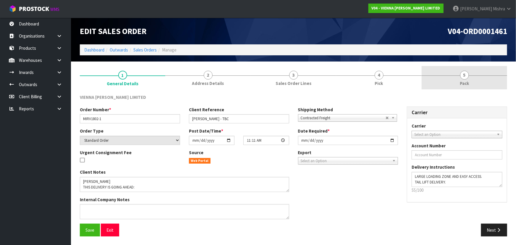
click at [467, 77] on span "5" at bounding box center [464, 75] width 9 height 9
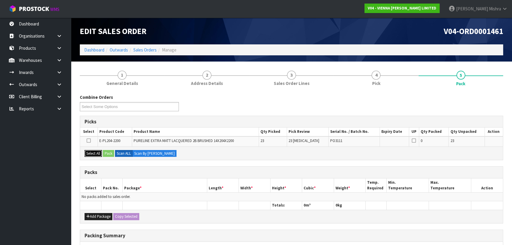
click at [99, 152] on button "Select All" at bounding box center [93, 153] width 17 height 7
click at [112, 154] on button "Pack" at bounding box center [108, 153] width 11 height 7
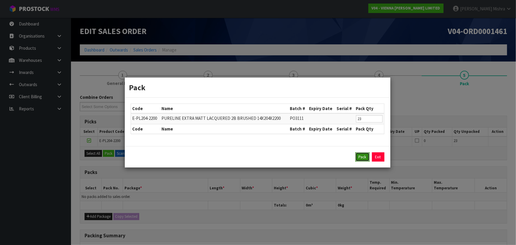
click at [364, 156] on button "Pack" at bounding box center [363, 156] width 14 height 9
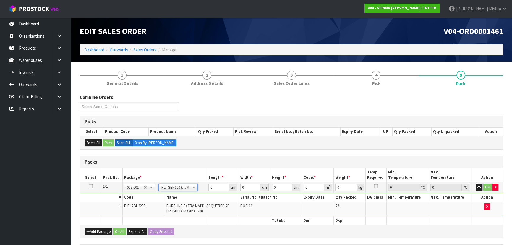
type input "120"
type input "100"
type input "460"
drag, startPoint x: 218, startPoint y: 187, endPoint x: 177, endPoint y: 195, distance: 42.5
click at [178, 195] on tbody "1/1 NONE 007-001 007-002 007-004 007-009 007-013 007-014 007-015 007-017 007-01…" at bounding box center [291, 199] width 423 height 34
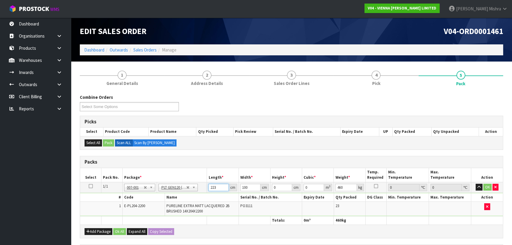
type input "223"
type input "115"
type input "5"
type input "0.128225"
type input "56"
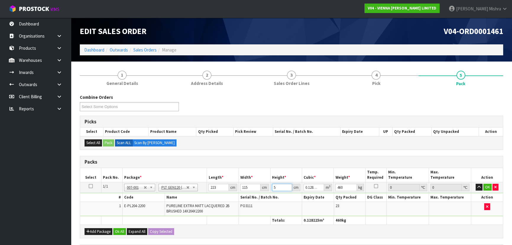
type input "1.43612"
type input "56"
type input "491"
click at [115, 231] on button "Ok All" at bounding box center [119, 231] width 13 height 7
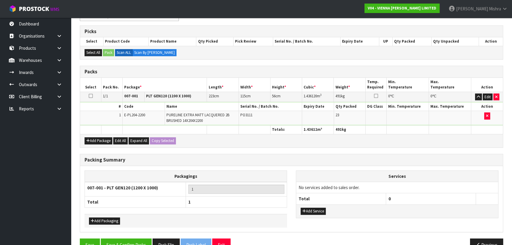
scroll to position [104, 0]
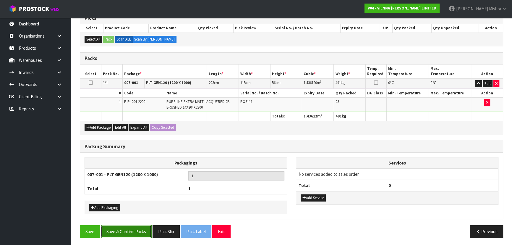
click at [120, 228] on button "Save & Confirm Packs" at bounding box center [126, 231] width 51 height 13
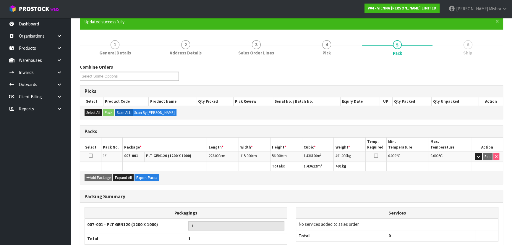
scroll to position [89, 0]
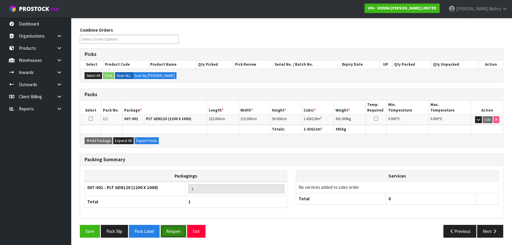
click at [170, 231] on button "Reopen" at bounding box center [174, 231] width 26 height 13
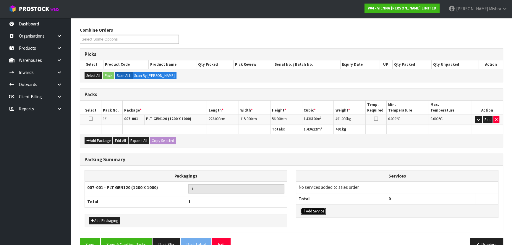
click at [311, 209] on button "Add Service" at bounding box center [313, 211] width 25 height 7
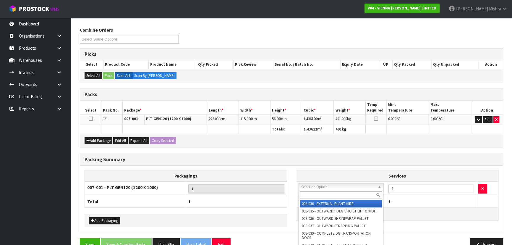
click at [317, 195] on input "text" at bounding box center [341, 194] width 82 height 7
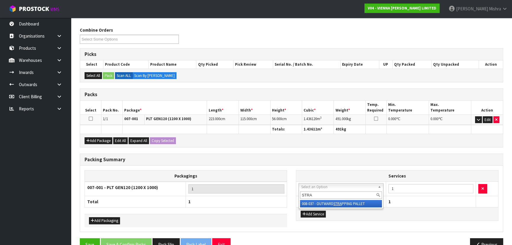
type input "STRA"
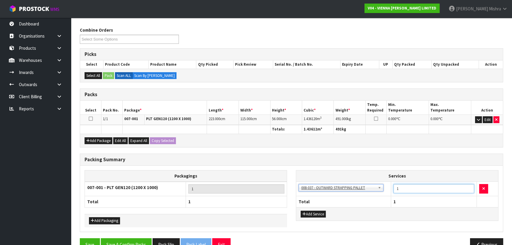
drag, startPoint x: 413, startPoint y: 188, endPoint x: 355, endPoint y: 185, distance: 57.8
click at [355, 186] on tr "003-036 - EXTERNAL PLANT HIRE 008-035 - OUTWARD HDLG+/HOIST LIFT ON/OFF 008-036…" at bounding box center [397, 189] width 202 height 14
type input "2"
type input "1"
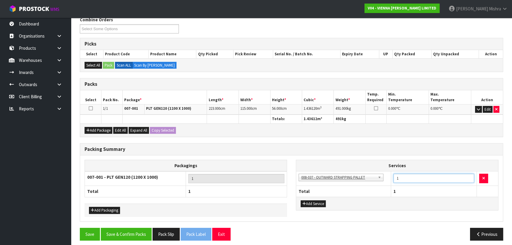
scroll to position [102, 0]
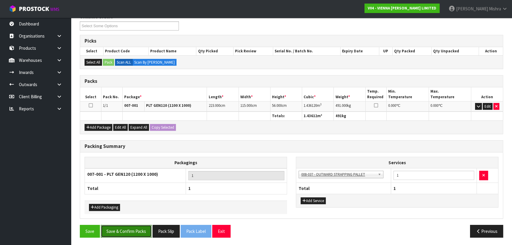
click at [105, 227] on button "Save & Confirm Packs" at bounding box center [126, 231] width 51 height 13
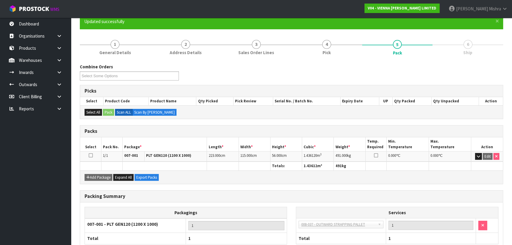
scroll to position [89, 0]
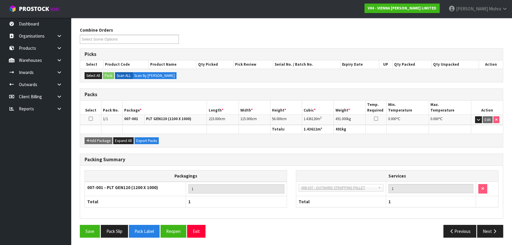
drag, startPoint x: 482, startPoint y: 230, endPoint x: 28, endPoint y: 153, distance: 460.3
click at [482, 230] on button "Next" at bounding box center [491, 231] width 26 height 13
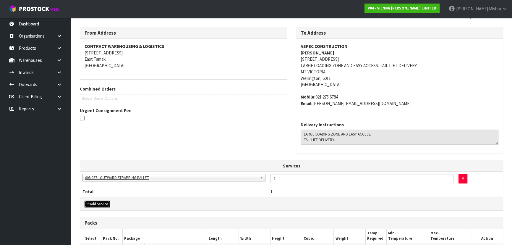
click at [101, 204] on button "Add Service" at bounding box center [97, 204] width 25 height 7
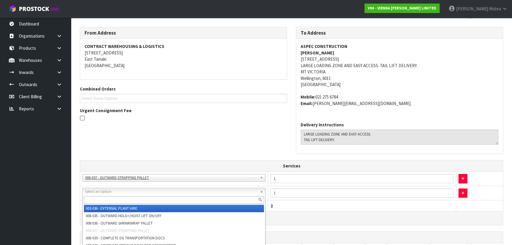
click at [105, 198] on input "text" at bounding box center [174, 199] width 180 height 7
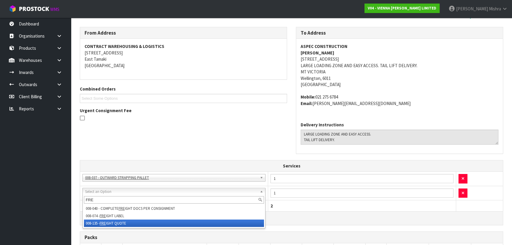
type input "FRE"
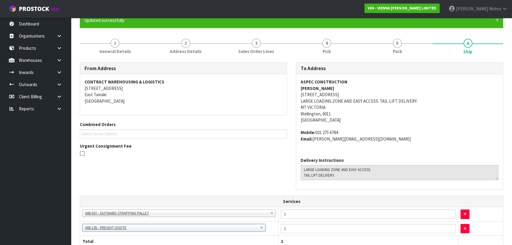
scroll to position [26, 0]
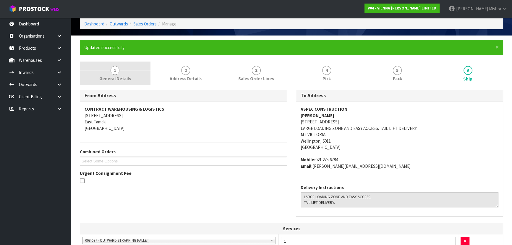
click at [104, 71] on link "1 General Details" at bounding box center [115, 73] width 71 height 23
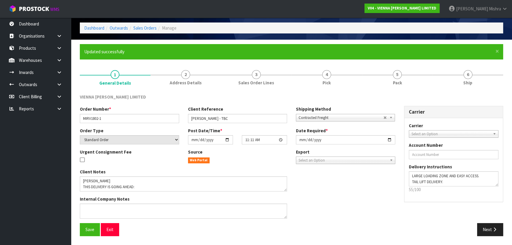
scroll to position [21, 0]
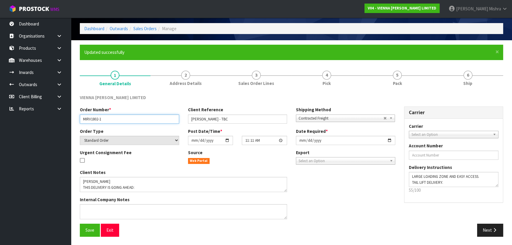
drag, startPoint x: 130, startPoint y: 120, endPoint x: 71, endPoint y: 112, distance: 59.7
click at [71, 112] on section "× Close Updated successfully 1 General Details 2 Address Details 3 Sales Order …" at bounding box center [291, 142] width 441 height 205
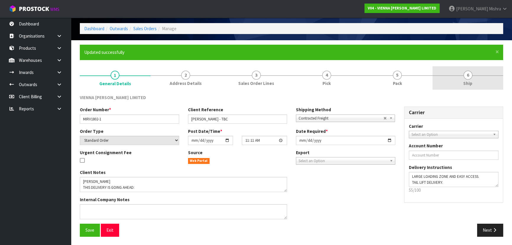
drag, startPoint x: 469, startPoint y: 70, endPoint x: 449, endPoint y: 89, distance: 28.7
click at [469, 70] on link "6 Ship" at bounding box center [468, 77] width 71 height 23
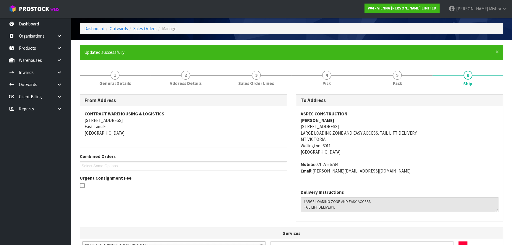
click at [330, 112] on strong "ASPEC CONSTRUCTION" at bounding box center [324, 114] width 47 height 6
copy strong "ASPEC CONSTRUCTION"
click at [318, 124] on address "ASPEC CONSTRUCTION [PERSON_NAME] [STREET_ADDRESS][PERSON_NAME] LARGE LOADING ZO…" at bounding box center [400, 133] width 198 height 44
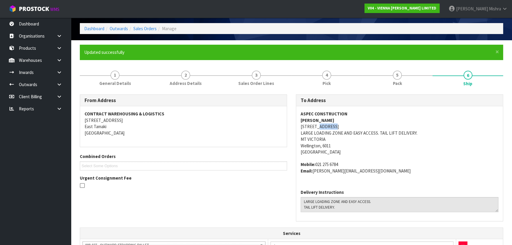
click at [318, 124] on address "ASPEC CONSTRUCTION [PERSON_NAME] [STREET_ADDRESS][PERSON_NAME] LARGE LOADING ZO…" at bounding box center [400, 133] width 198 height 44
click at [318, 123] on address "ASPEC CONSTRUCTION [PERSON_NAME] [STREET_ADDRESS][PERSON_NAME] LARGE LOADING ZO…" at bounding box center [400, 133] width 198 height 44
click at [332, 115] on strong "ASPEC CONSTRUCTION" at bounding box center [324, 114] width 47 height 6
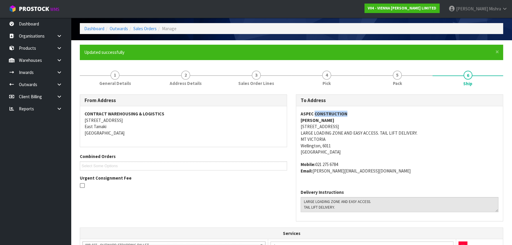
click at [332, 115] on strong "ASPEC CONSTRUCTION" at bounding box center [324, 114] width 47 height 6
copy strong "ASPEC CONSTRUCTION"
click at [320, 120] on strong "[PERSON_NAME]" at bounding box center [318, 120] width 34 height 6
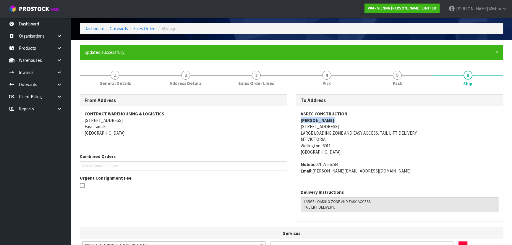
click at [320, 120] on strong "[PERSON_NAME]" at bounding box center [318, 120] width 34 height 6
copy strong "[PERSON_NAME]"
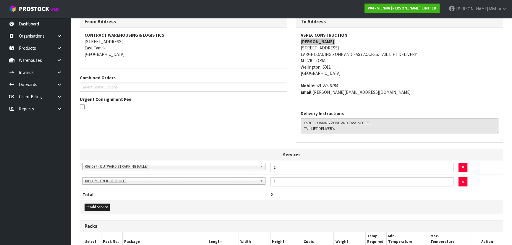
scroll to position [102, 0]
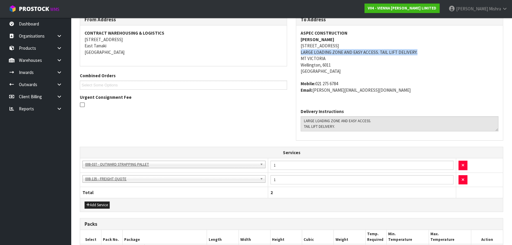
drag, startPoint x: 412, startPoint y: 56, endPoint x: 299, endPoint y: 52, distance: 114.0
click at [299, 52] on div "ASPEC CONSTRUCTION [PERSON_NAME] [STREET_ADDRESS][PERSON_NAME] LARGE LOADING ZO…" at bounding box center [399, 64] width 207 height 78
copy address "LARGE LOADING ZONE AND EASY ACCESS. TAIL LIFT DELIVERY."
drag, startPoint x: 341, startPoint y: 85, endPoint x: 316, endPoint y: 86, distance: 25.2
click at [316, 86] on address "Mobile: [PHONE_NUMBER] Email: [PERSON_NAME][EMAIL_ADDRESS][DOMAIN_NAME]" at bounding box center [400, 86] width 198 height 13
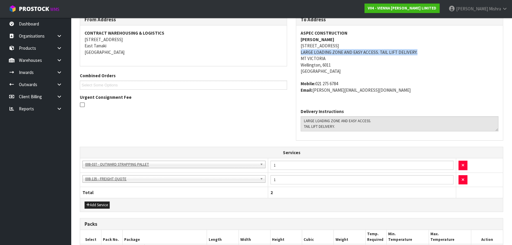
copy address "021 275 6784"
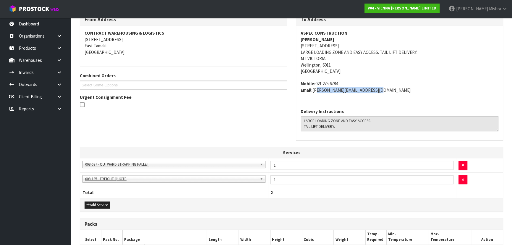
drag, startPoint x: 375, startPoint y: 89, endPoint x: 315, endPoint y: 88, distance: 60.1
click at [315, 88] on address "Mobile: [PHONE_NUMBER] Email: [PERSON_NAME][EMAIL_ADDRESS][DOMAIN_NAME]" at bounding box center [400, 86] width 198 height 13
copy address "[PERSON_NAME][EMAIL_ADDRESS][DOMAIN_NAME]"
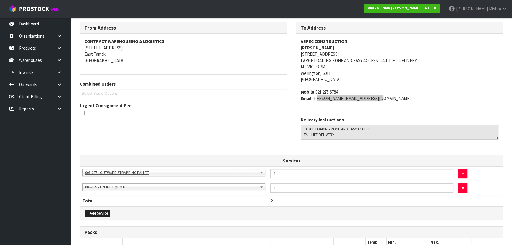
scroll to position [21, 0]
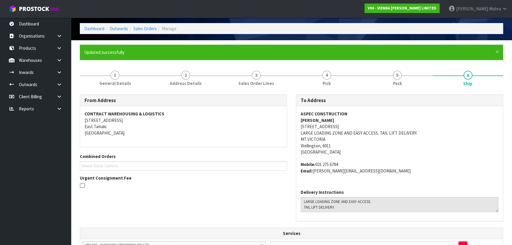
click at [325, 129] on address "ASPEC CONSTRUCTION [PERSON_NAME] [STREET_ADDRESS][PERSON_NAME] LARGE LOADING ZO…" at bounding box center [400, 133] width 198 height 44
click at [326, 127] on address "ASPEC CONSTRUCTION [PERSON_NAME] [STREET_ADDRESS][PERSON_NAME] LARGE LOADING ZO…" at bounding box center [400, 133] width 198 height 44
copy address "[STREET_ADDRESS]"
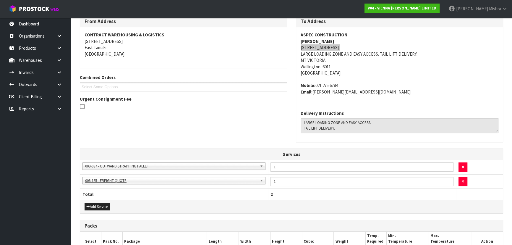
scroll to position [183, 0]
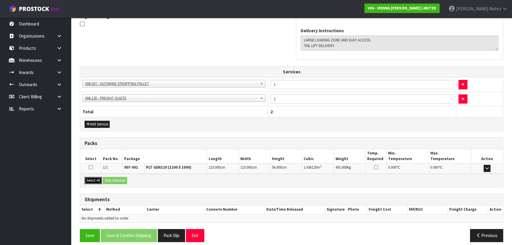
drag, startPoint x: 90, startPoint y: 180, endPoint x: 95, endPoint y: 180, distance: 4.4
click at [90, 180] on button "Select All" at bounding box center [93, 180] width 17 height 7
click at [108, 179] on button "Ship Selected" at bounding box center [115, 180] width 24 height 7
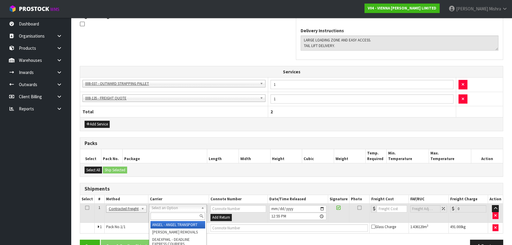
click at [189, 217] on input "text" at bounding box center [178, 215] width 55 height 7
type input "M"
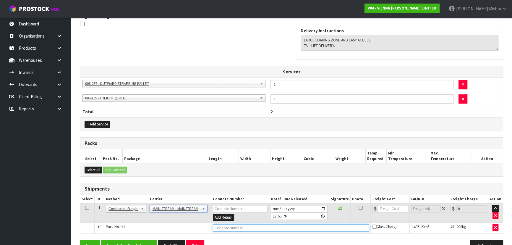
click at [226, 226] on input "text" at bounding box center [291, 227] width 157 height 7
paste input "CWL7734199"
type input "CWL7734199"
click at [391, 208] on input "number" at bounding box center [393, 208] width 30 height 7
type input "86.91"
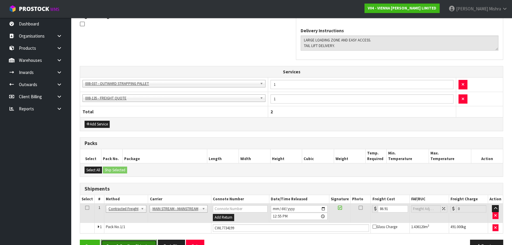
click at [132, 241] on button "Save & Confirm Shipping" at bounding box center [129, 246] width 56 height 13
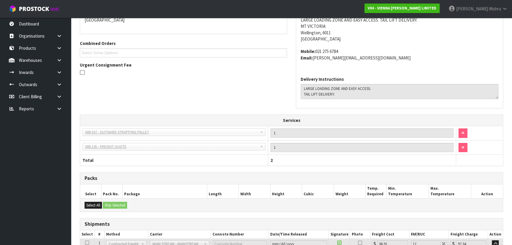
scroll to position [183, 0]
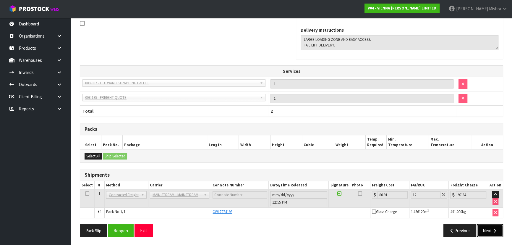
click at [481, 230] on button "Next" at bounding box center [491, 230] width 26 height 13
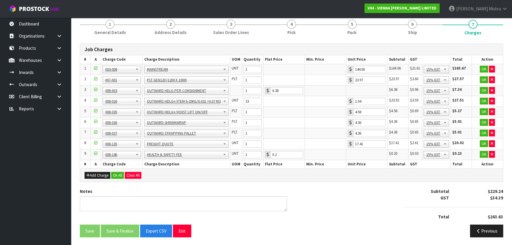
scroll to position [72, 0]
click at [161, 206] on textarea at bounding box center [183, 203] width 207 height 15
click at [120, 30] on span "General Details" at bounding box center [110, 32] width 32 height 6
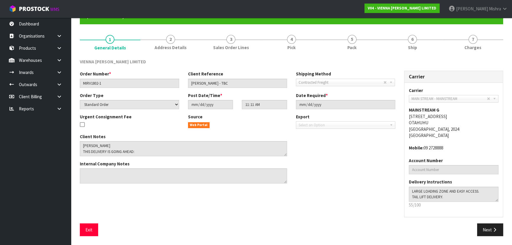
scroll to position [57, 0]
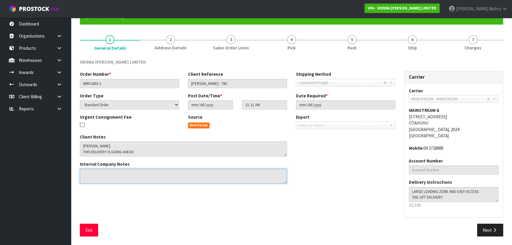
click at [137, 176] on textarea at bounding box center [183, 176] width 207 height 15
click at [129, 178] on textarea at bounding box center [183, 176] width 207 height 15
click at [129, 174] on textarea at bounding box center [183, 176] width 207 height 15
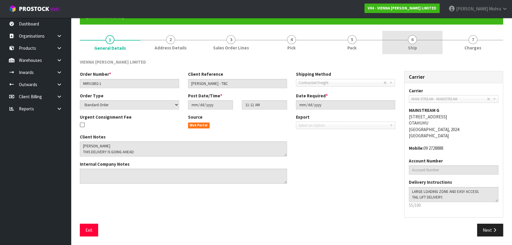
click at [413, 41] on span "6" at bounding box center [412, 39] width 9 height 9
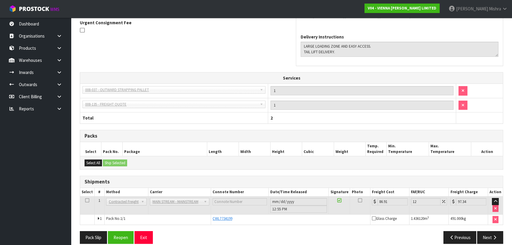
scroll to position [183, 0]
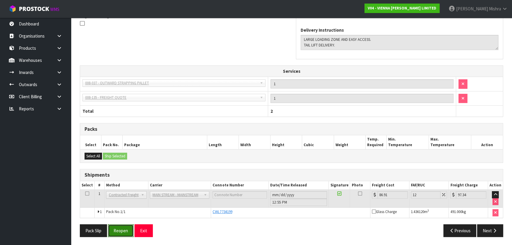
click at [124, 234] on button "Reopen" at bounding box center [121, 230] width 26 height 13
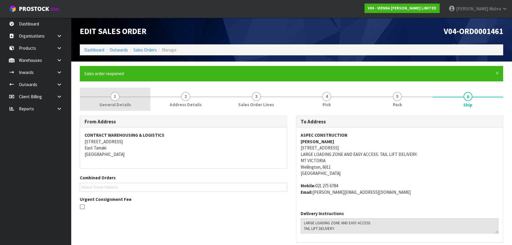
click at [119, 95] on span "1" at bounding box center [115, 96] width 9 height 9
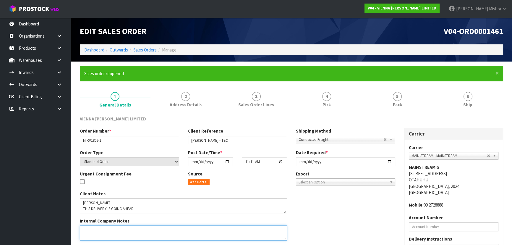
drag, startPoint x: 121, startPoint y: 109, endPoint x: 115, endPoint y: 228, distance: 120.0
click at [115, 228] on textarea at bounding box center [183, 232] width 207 height 15
paste textarea "MAIN FREIGHT- APPROXIMATELY $ 265.00+GST. MAINSTREAM- APPROXIMATELY $ 235.00+GS…"
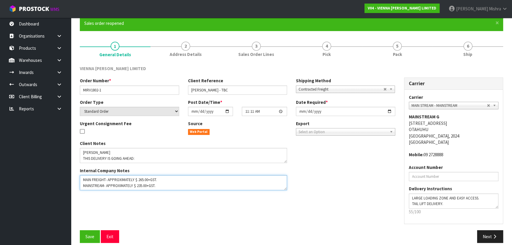
scroll to position [57, 0]
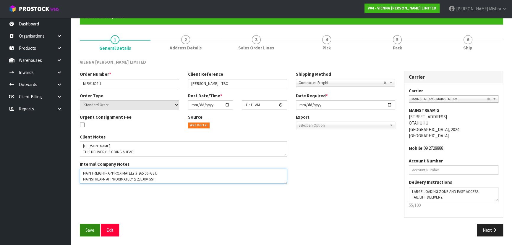
type textarea "MAIN FREIGHT- APPROXIMATELY $ 265.00+GST. MAINSTREAM- APPROXIMATELY $ 235.00+GS…"
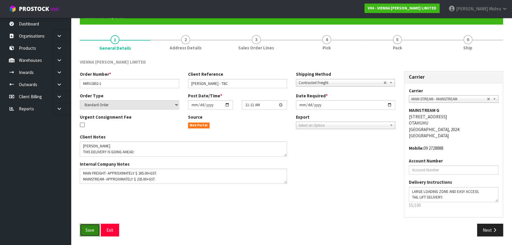
click at [88, 234] on button "Save" at bounding box center [90, 230] width 20 height 13
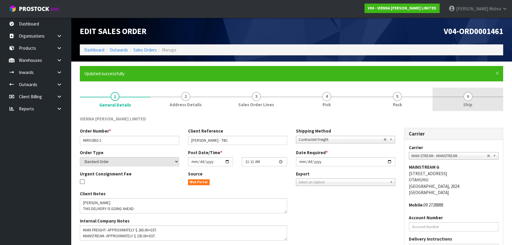
click at [462, 95] on link "6 Ship" at bounding box center [468, 99] width 71 height 23
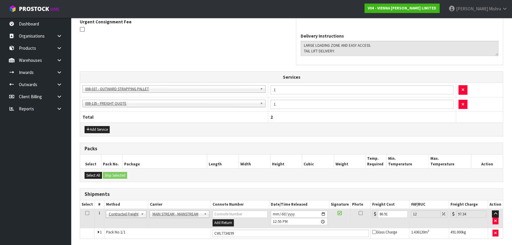
scroll to position [198, 0]
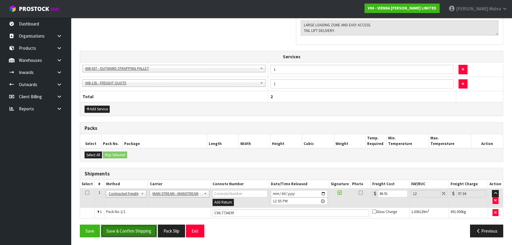
click at [132, 231] on button "Save & Confirm Shipping" at bounding box center [129, 231] width 56 height 13
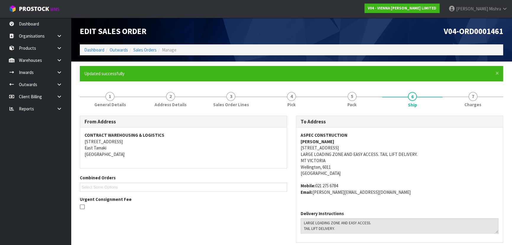
scroll to position [183, 0]
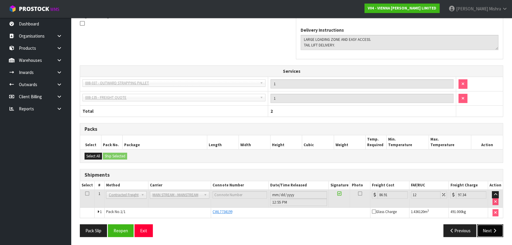
click at [490, 226] on button "Next" at bounding box center [491, 230] width 26 height 13
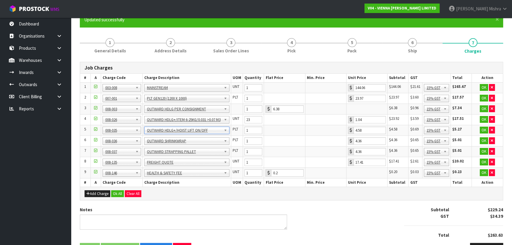
scroll to position [72, 0]
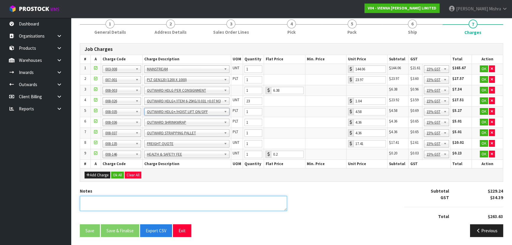
click at [141, 207] on textarea at bounding box center [183, 203] width 207 height 15
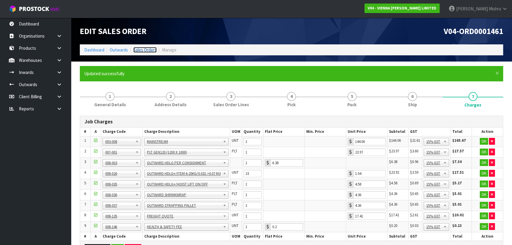
click at [146, 48] on link "Sales Orders" at bounding box center [144, 50] width 23 height 6
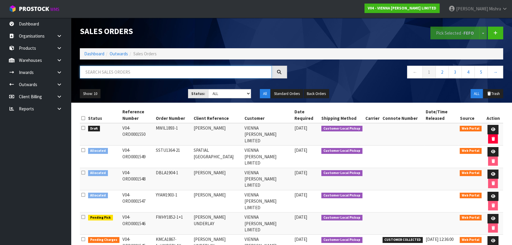
click at [183, 68] on input "text" at bounding box center [176, 72] width 192 height 13
type input "1461"
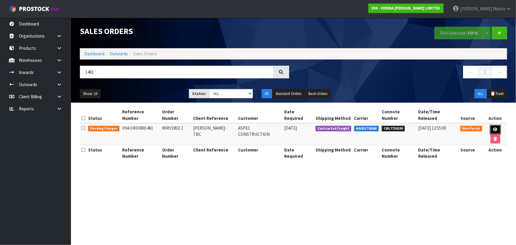
click at [491, 125] on link at bounding box center [495, 129] width 11 height 9
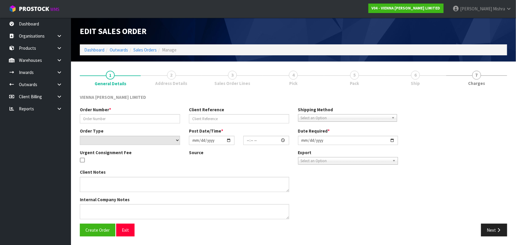
type input "MIRV1802-1"
type input "[PERSON_NAME] - TBC"
select select "number:0"
type input "[DATE]"
type input "11:11:00.000"
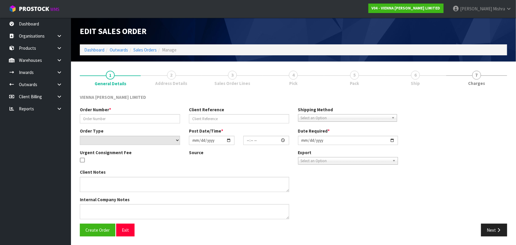
type input "[DATE]"
type textarea "[PERSON_NAME] THIS DELIVERY IS GOING AHEAD: PLEASE DISPATCH ON THE 15TH OR [DAT…"
type textarea "MAIN FREIGHT- APPROXIMATELY $ 265.00+GST. MAINSTREAM- APPROXIMATELY $ 235.00+GS…"
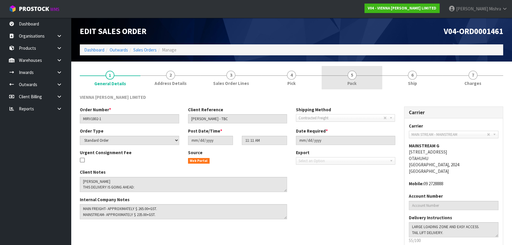
click at [373, 78] on link "5 Pack" at bounding box center [352, 77] width 61 height 23
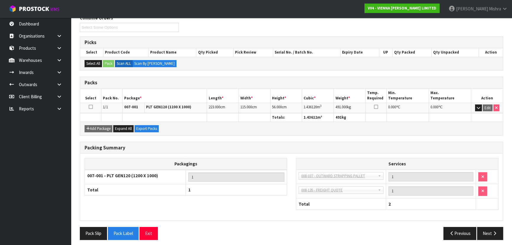
scroll to position [82, 0]
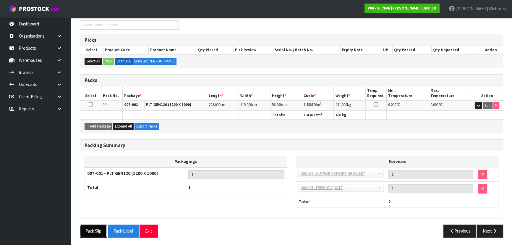
click at [92, 228] on button "Pack Slip" at bounding box center [93, 231] width 27 height 13
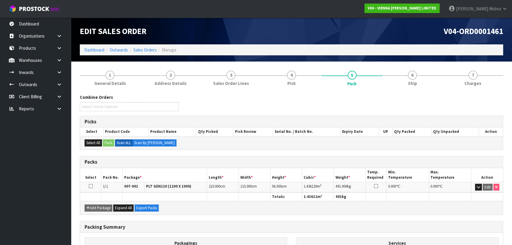
click at [145, 53] on li "Sales Orders" at bounding box center [142, 50] width 29 height 6
click at [144, 50] on link "Sales Orders" at bounding box center [144, 50] width 23 height 6
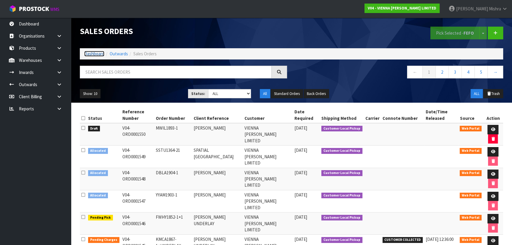
click at [86, 54] on link "Dashboard" at bounding box center [94, 54] width 20 height 6
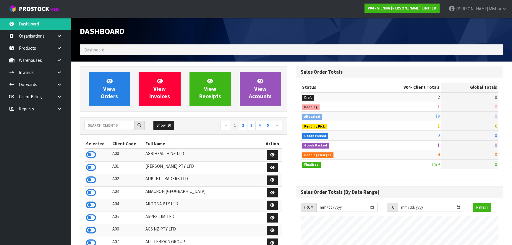
scroll to position [466, 216]
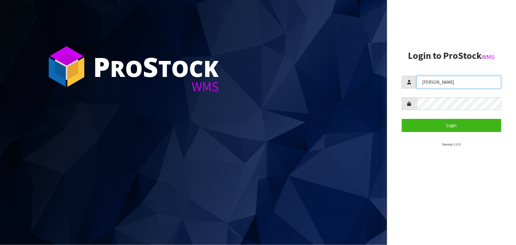
drag, startPoint x: 0, startPoint y: 0, endPoint x: 406, endPoint y: 85, distance: 414.8
click at [406, 85] on div "[PERSON_NAME]" at bounding box center [451, 82] width 99 height 13
type input "POLLY"
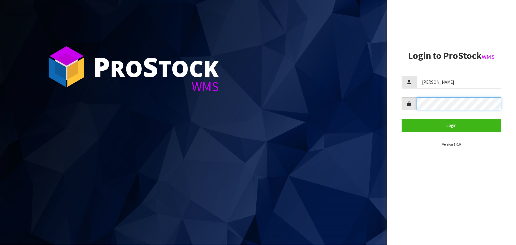
click at [398, 106] on aside "Login to ProStock WMS POLLY Login Version 1.0.0" at bounding box center [451, 122] width 129 height 245
click at [402, 119] on button "Login" at bounding box center [451, 125] width 99 height 13
